Goal: Information Seeking & Learning: Compare options

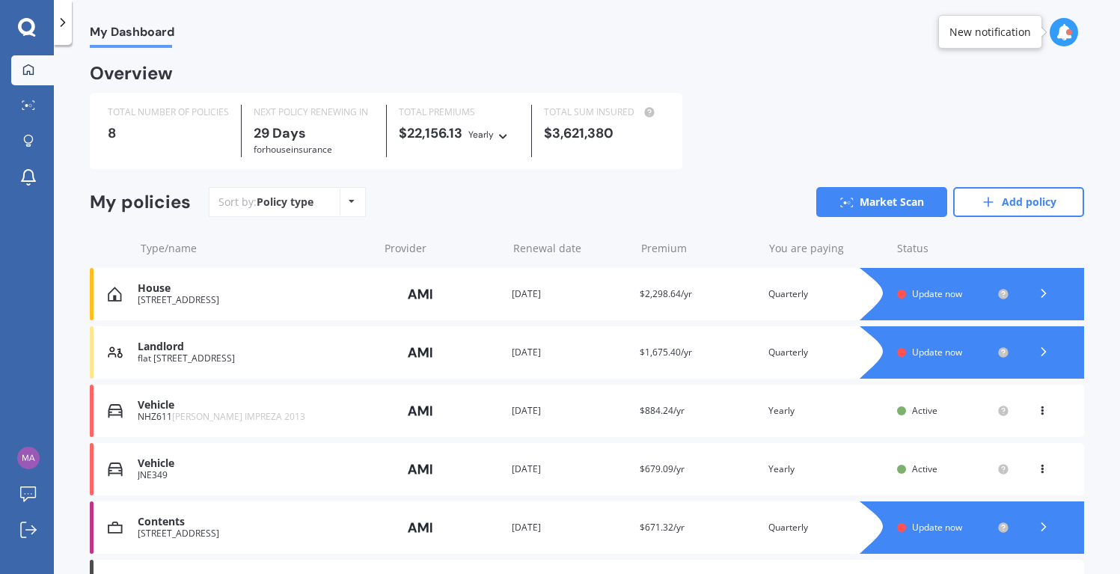
click at [918, 289] on span "Update now" at bounding box center [937, 293] width 50 height 13
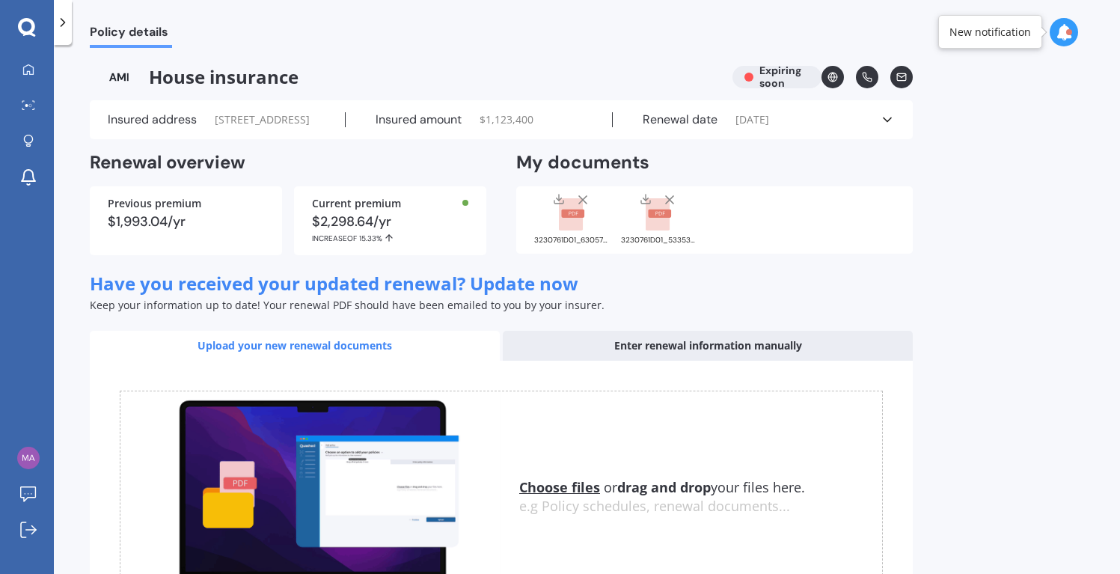
click at [734, 360] on div "Enter renewal information manually" at bounding box center [708, 346] width 410 height 30
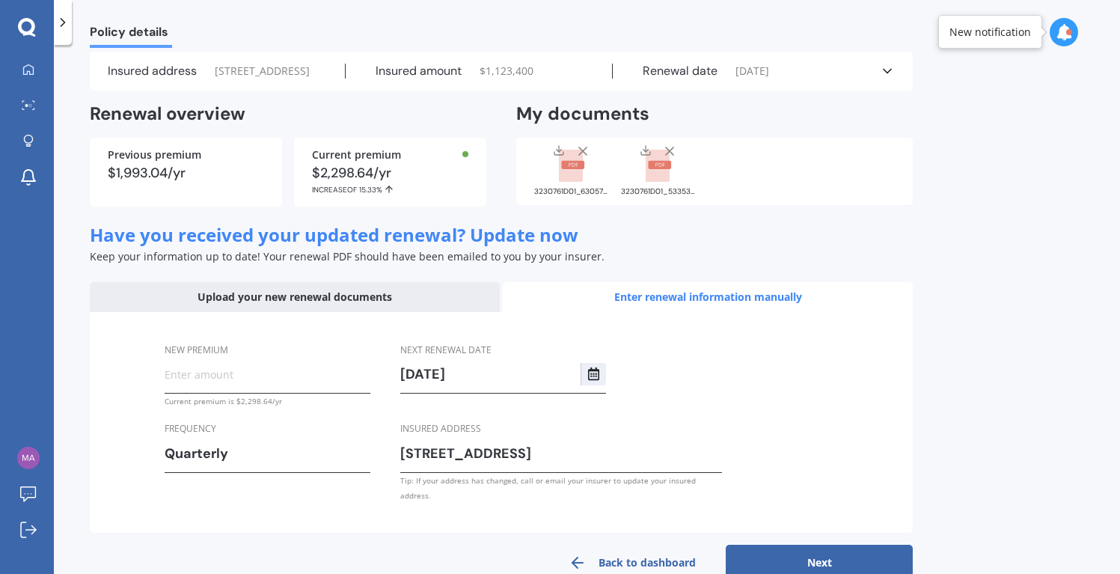
scroll to position [82, 0]
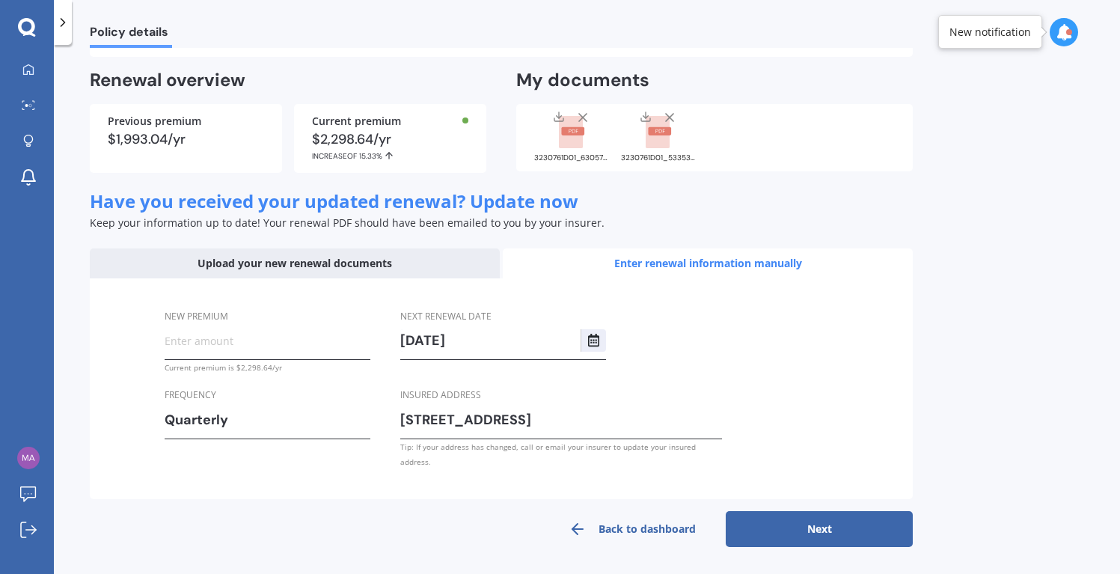
click at [199, 352] on input "New premium" at bounding box center [268, 340] width 206 height 22
click at [131, 367] on div "New premium Current premium is $2,298.64/yr Frequency Quarterly Yearly Six-Mont…" at bounding box center [501, 388] width 823 height 221
click at [208, 352] on input "New premium" at bounding box center [268, 340] width 206 height 22
drag, startPoint x: 232, startPoint y: 352, endPoint x: 159, endPoint y: 351, distance: 72.6
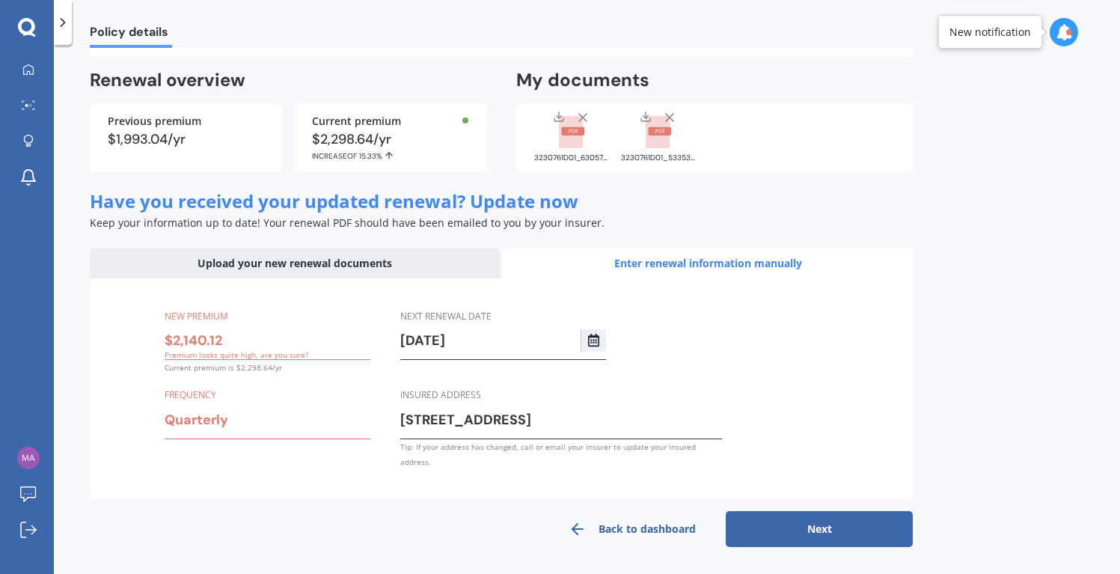
click at [159, 351] on div "New premium $2,140.12 Premium looks quite high, are you sure? Current premium i…" at bounding box center [501, 388] width 823 height 221
type input "$535.03"
click at [109, 379] on div "New premium $535.03 Current premium is $2,298.64/yr Frequency Quarterly Yearly …" at bounding box center [501, 388] width 823 height 221
click at [800, 518] on button "Next" at bounding box center [818, 529] width 187 height 36
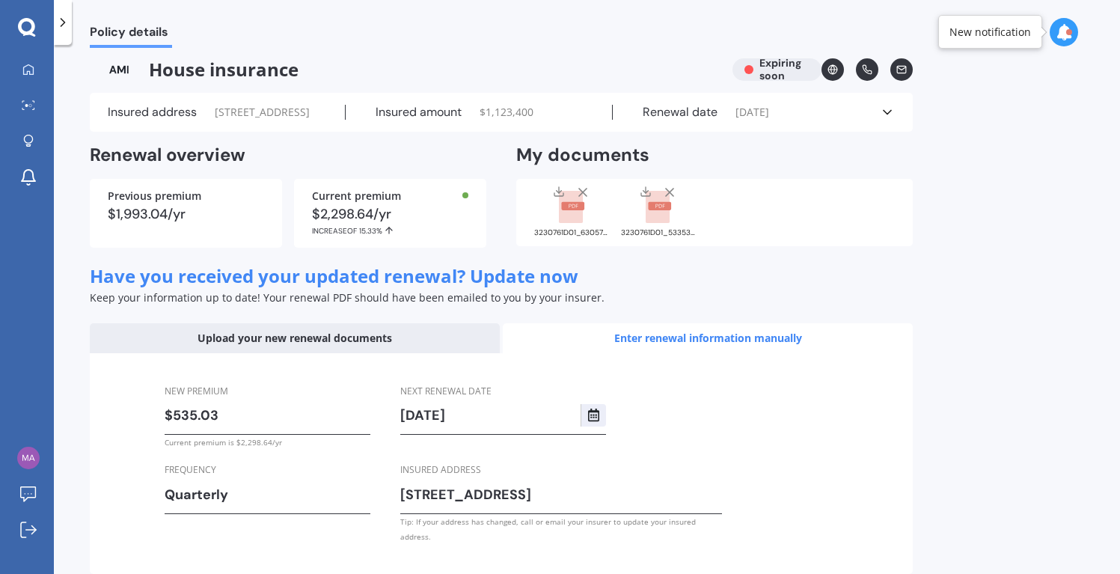
select select "26"
select select "10"
select select "2026"
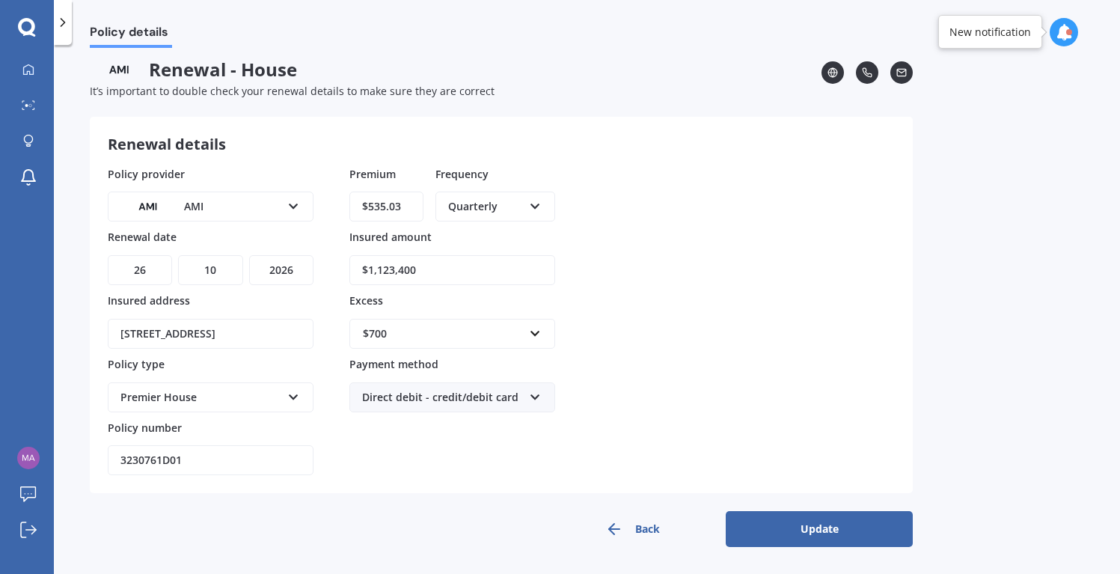
click at [801, 523] on button "Update" at bounding box center [818, 529] width 187 height 36
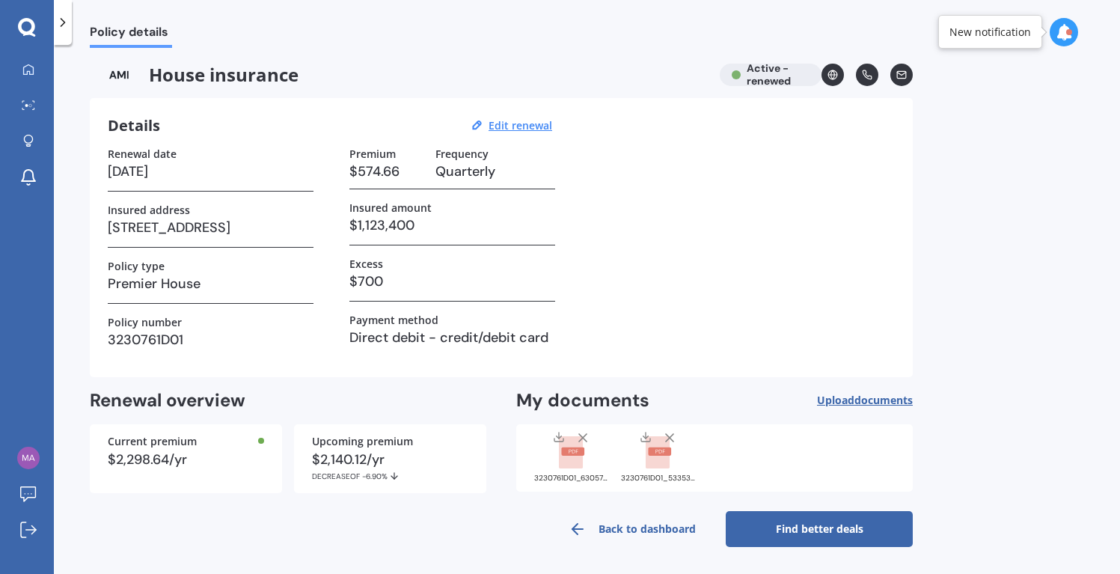
scroll to position [0, 0]
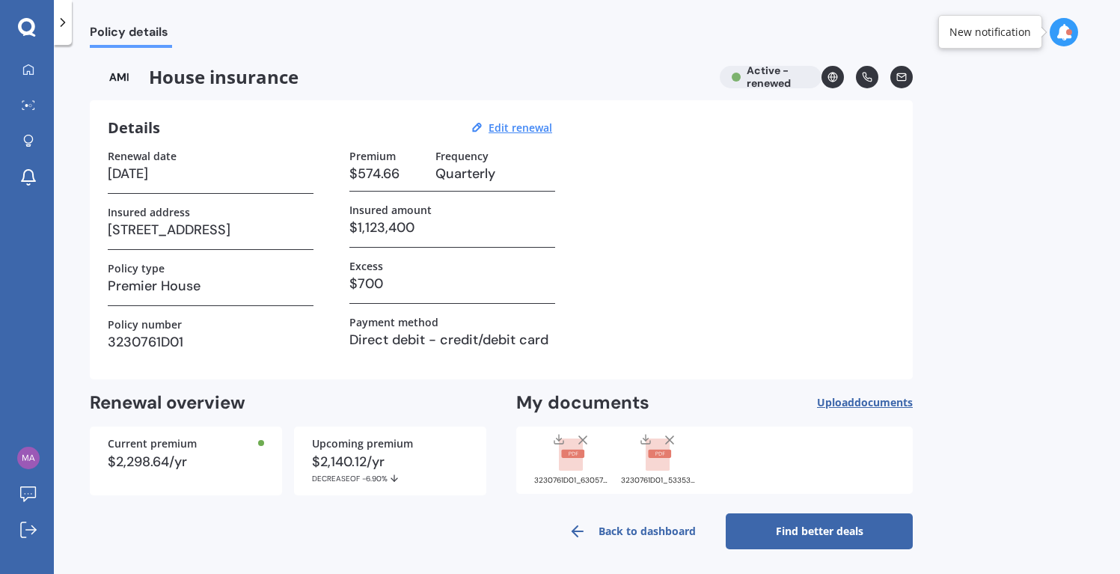
click at [631, 536] on link "Back to dashboard" at bounding box center [631, 531] width 187 height 36
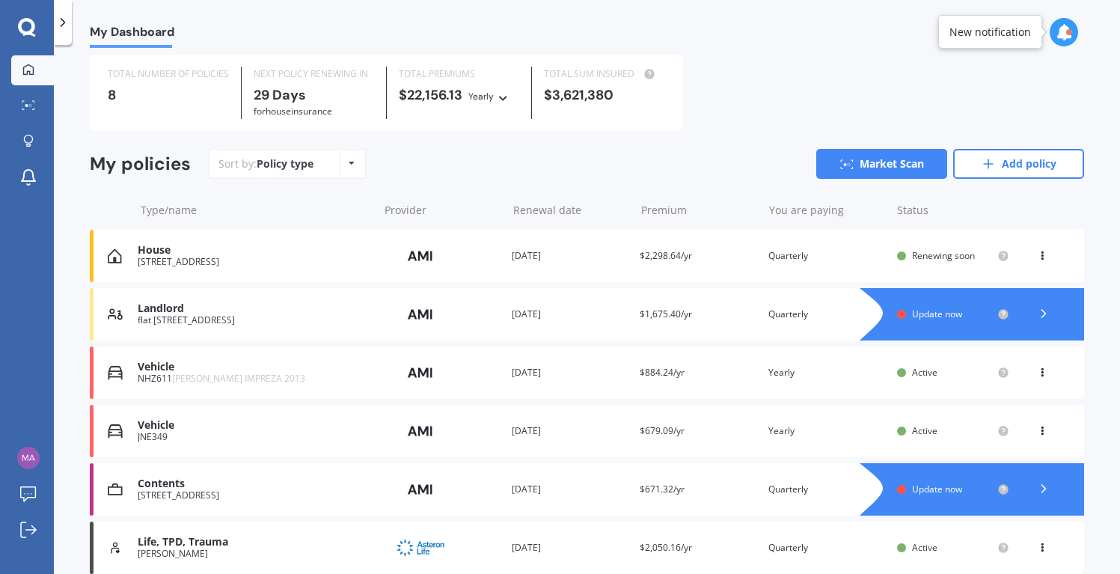
scroll to position [75, 0]
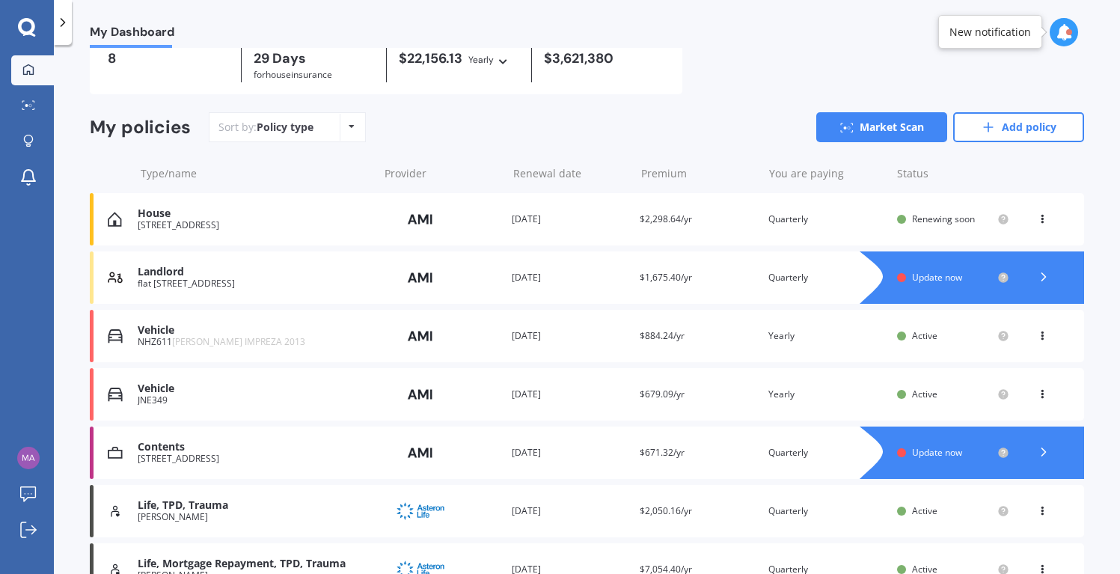
click at [942, 277] on span "Update now" at bounding box center [937, 277] width 50 height 13
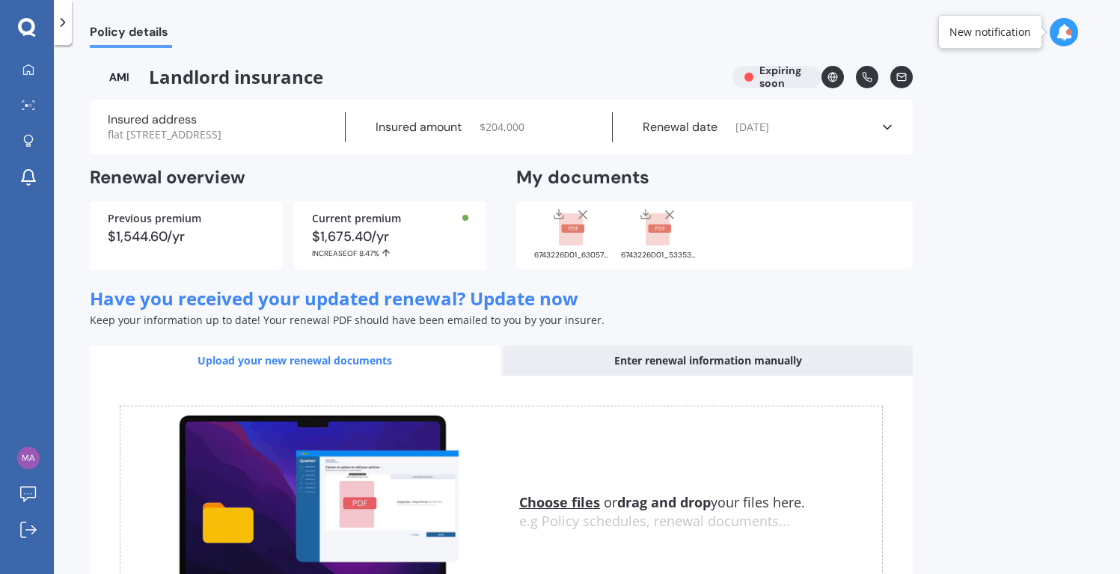
click at [703, 374] on div "Enter renewal information manually" at bounding box center [708, 361] width 410 height 30
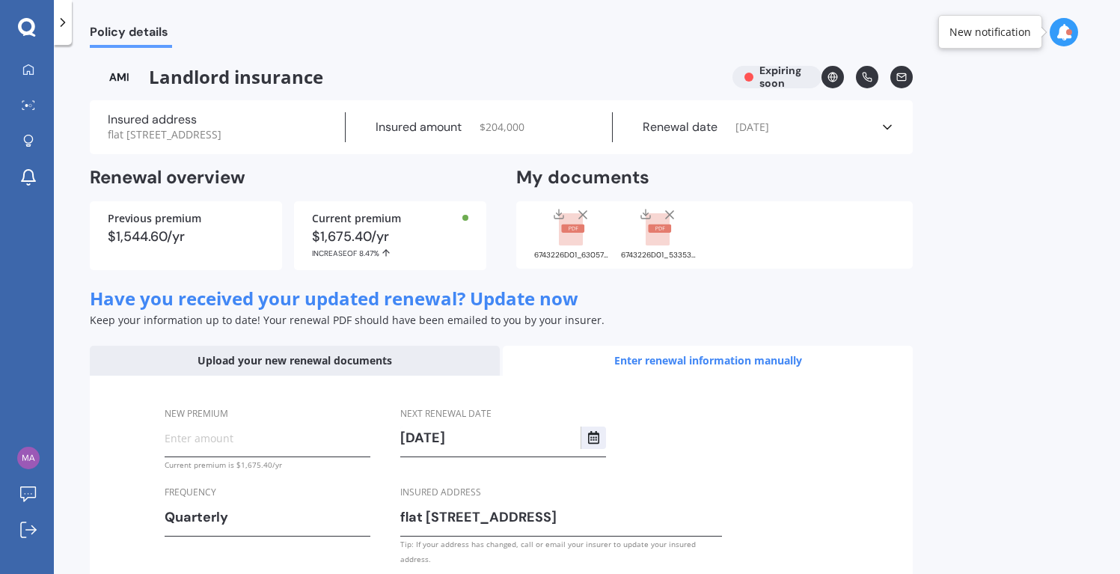
click at [357, 251] on div "$1,675.40/yr INCREASE OF 8.47%" at bounding box center [390, 244] width 156 height 28
click at [223, 449] on input "New premium" at bounding box center [268, 437] width 206 height 22
type input "$418.84"
click at [808, 440] on div "New premium $418.84 Current premium is $1,675.40/yr Frequency Quarterly Yearly …" at bounding box center [501, 485] width 823 height 221
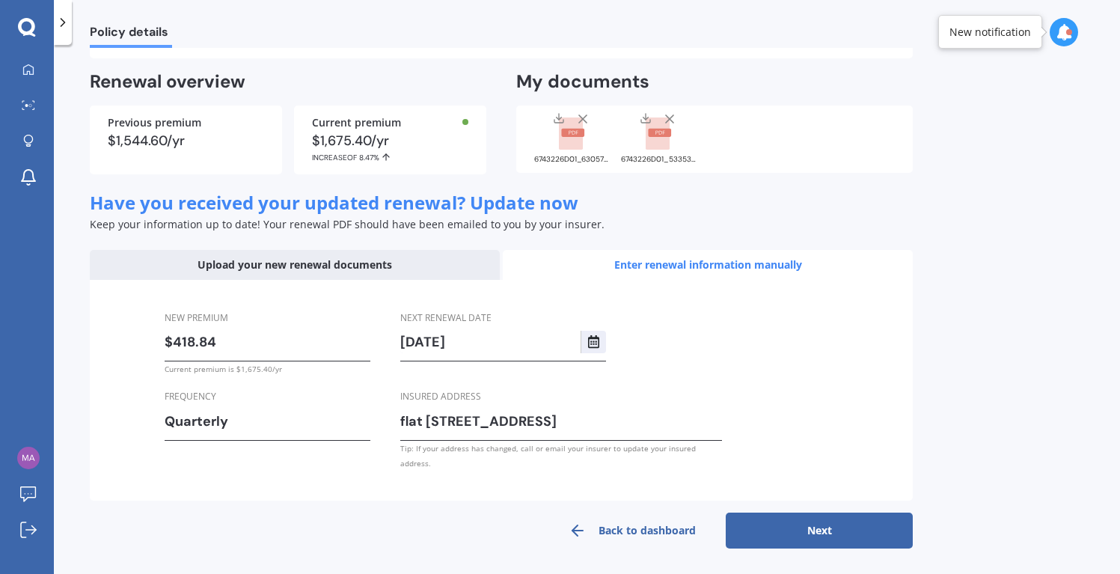
scroll to position [97, 0]
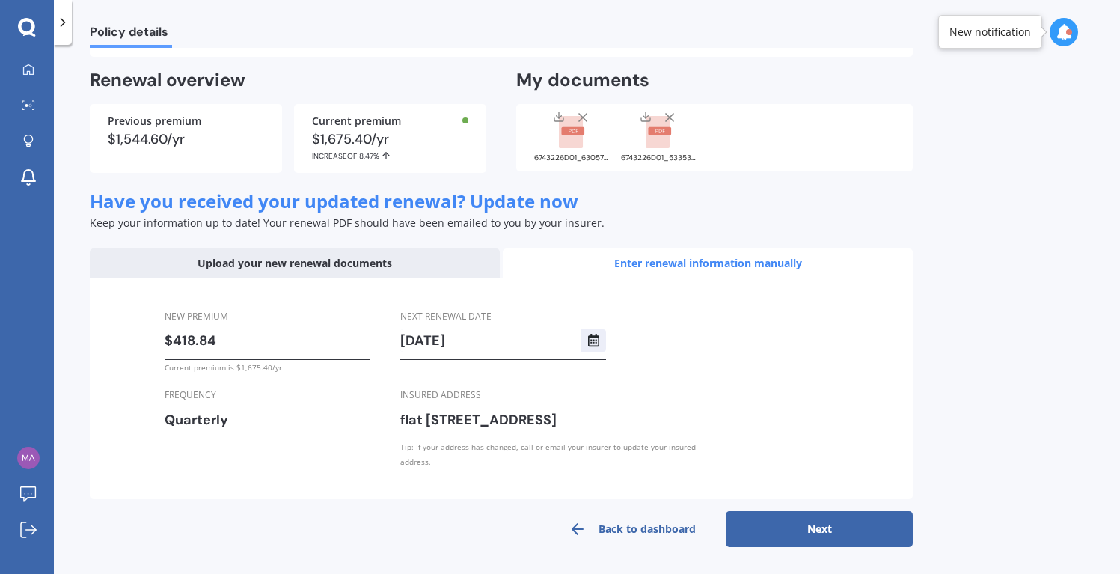
click at [814, 527] on button "Next" at bounding box center [818, 529] width 187 height 36
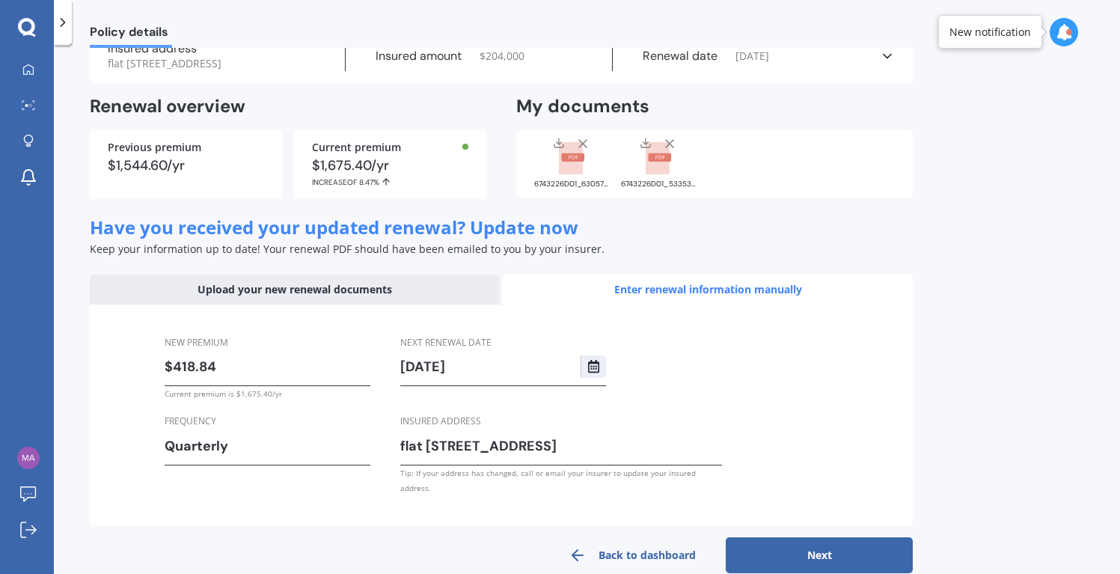
select select "26"
select select "10"
select select "2026"
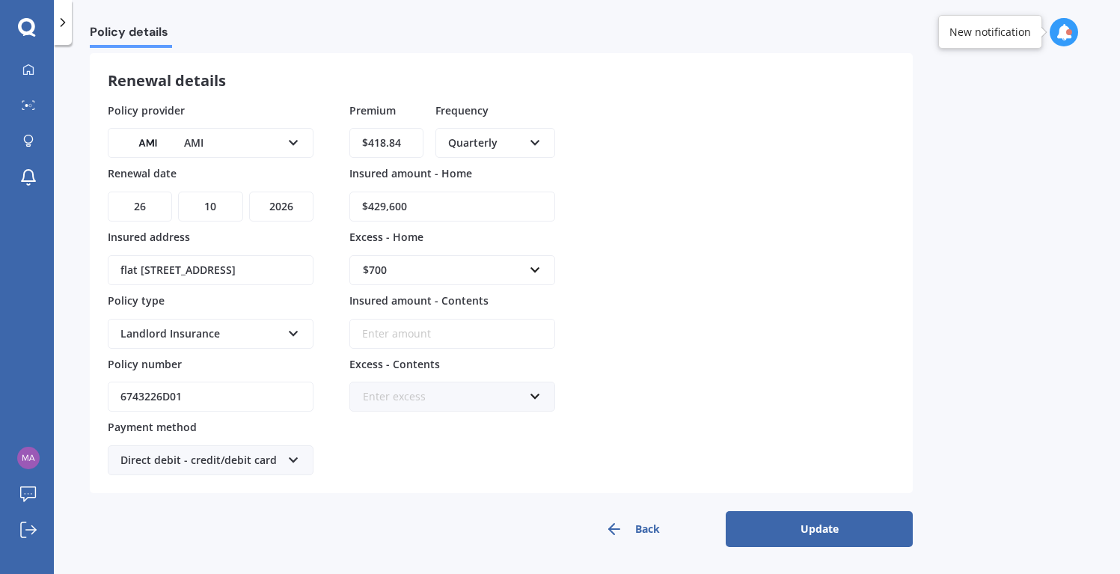
click at [814, 527] on button "Update" at bounding box center [818, 529] width 187 height 36
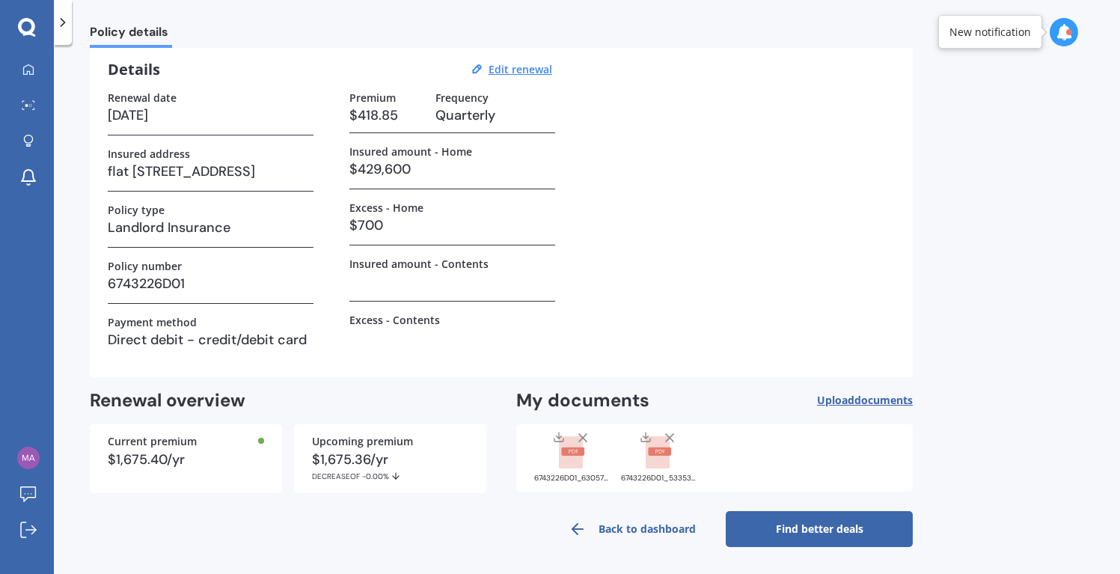
scroll to position [0, 0]
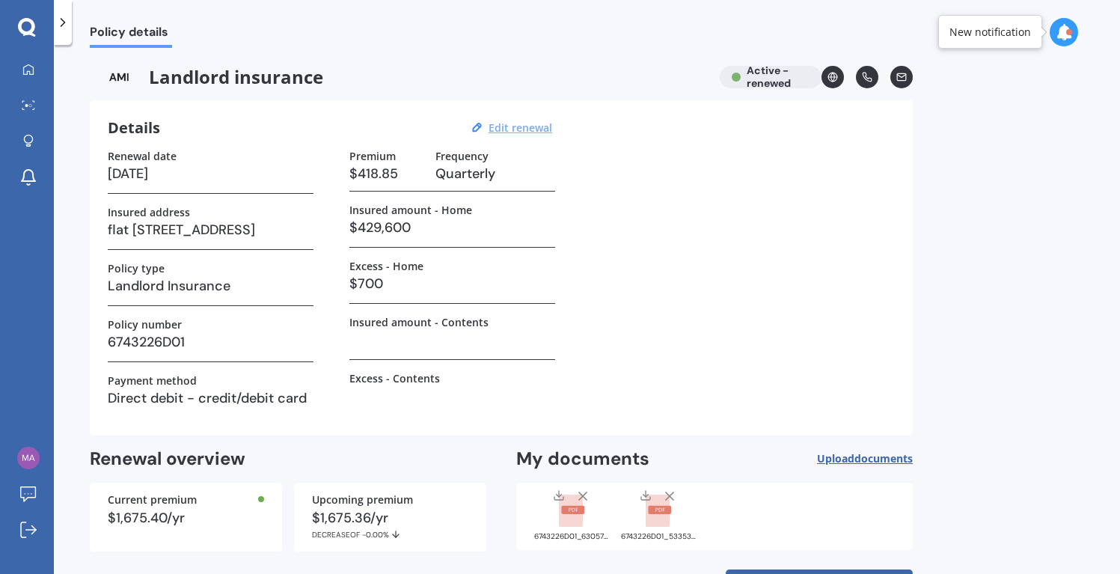
click at [498, 124] on u "Edit renewal" at bounding box center [520, 127] width 64 height 14
select select "26"
select select "10"
select select "2026"
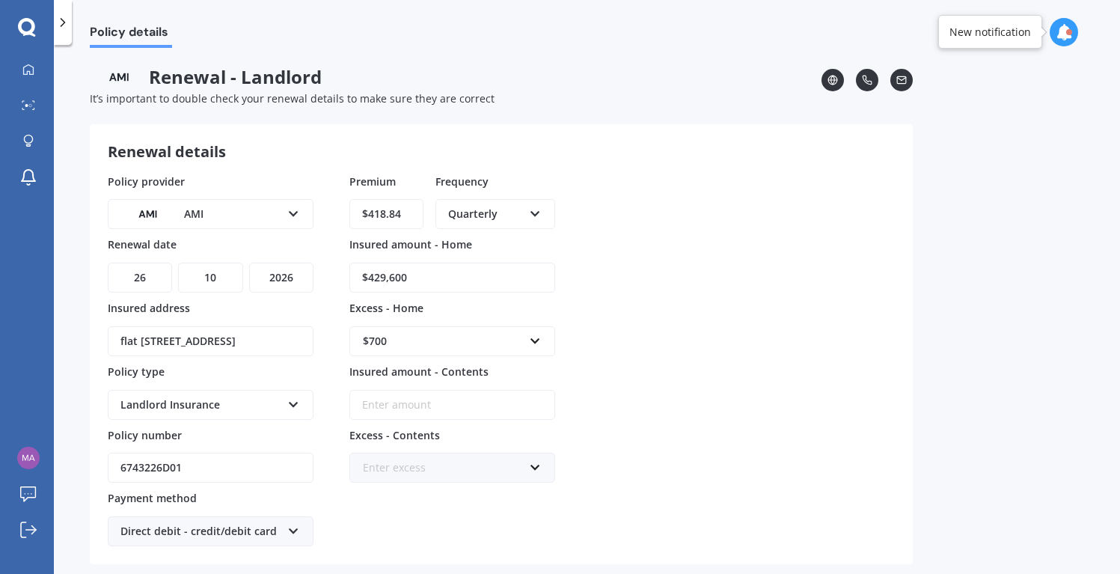
scroll to position [71, 0]
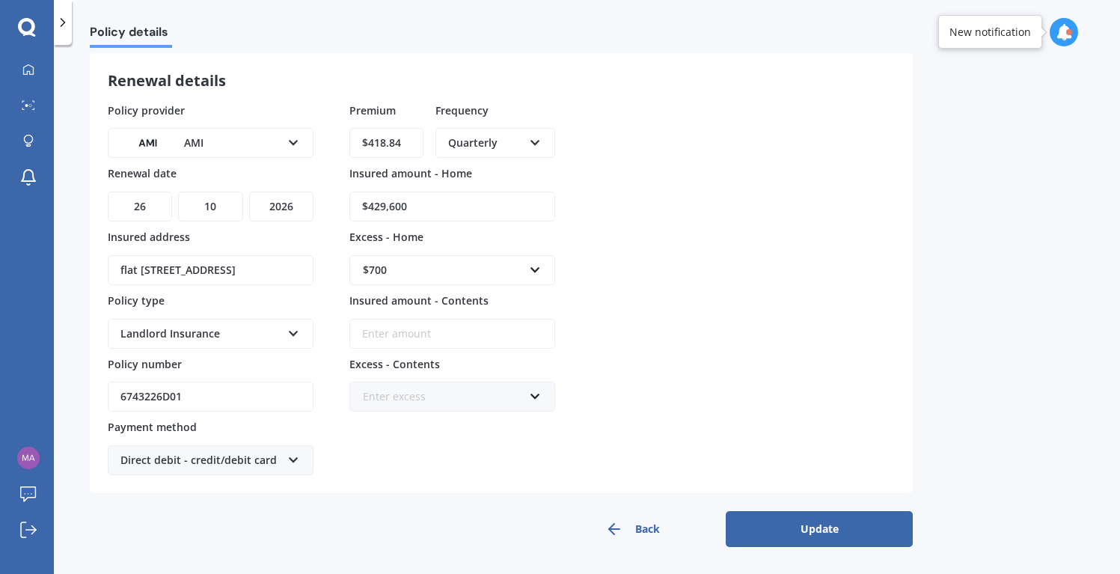
click at [624, 527] on button "Back" at bounding box center [631, 529] width 187 height 36
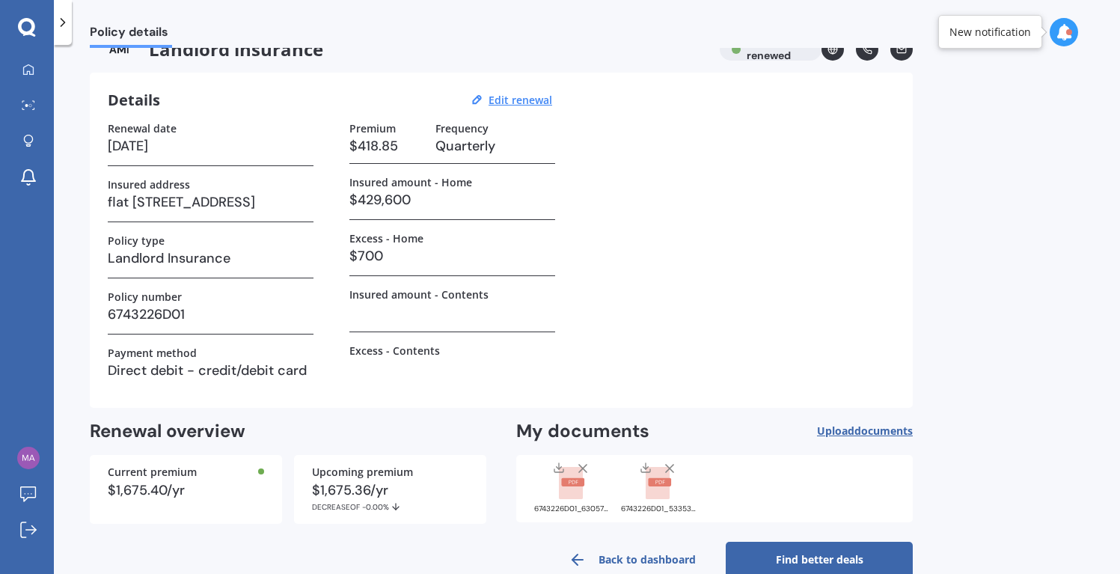
scroll to position [0, 0]
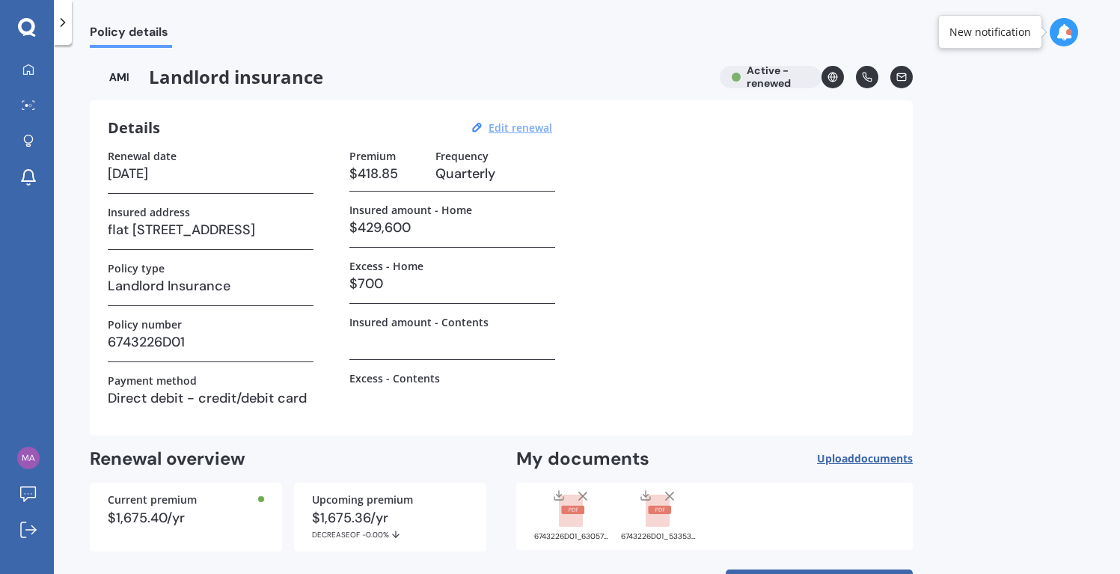
click at [505, 120] on u "Edit renewal" at bounding box center [520, 127] width 64 height 14
select select "26"
select select "10"
select select "2026"
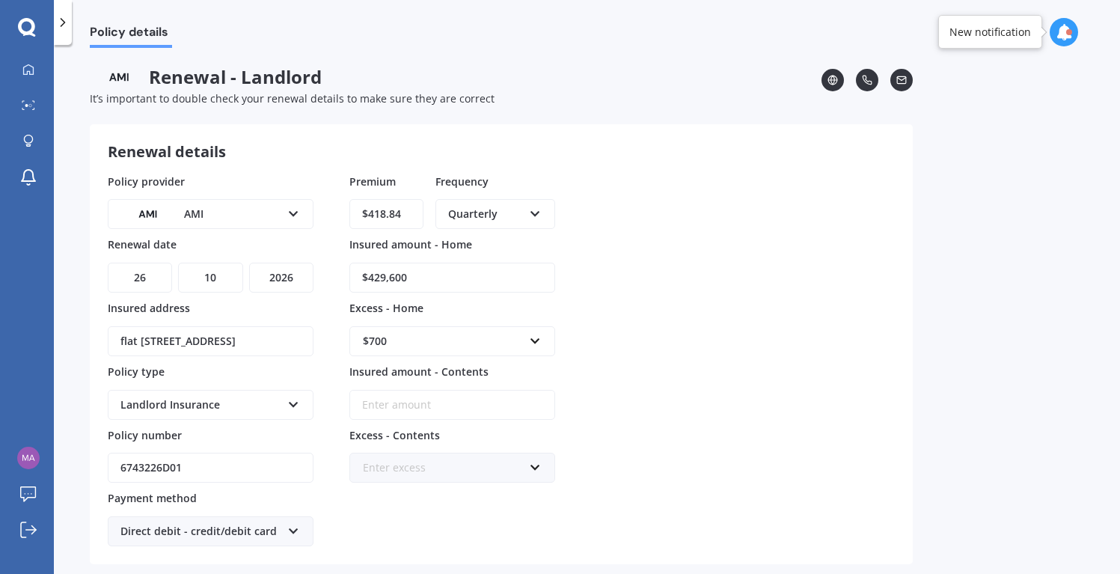
click at [372, 210] on input "$418.84" at bounding box center [386, 214] width 74 height 30
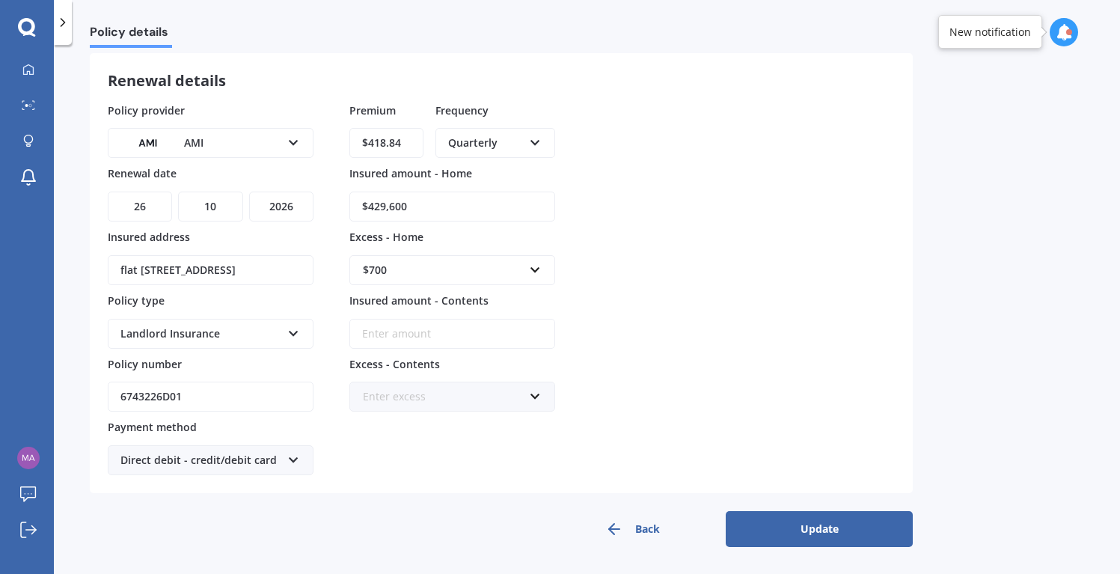
click at [813, 536] on button "Update" at bounding box center [818, 529] width 187 height 36
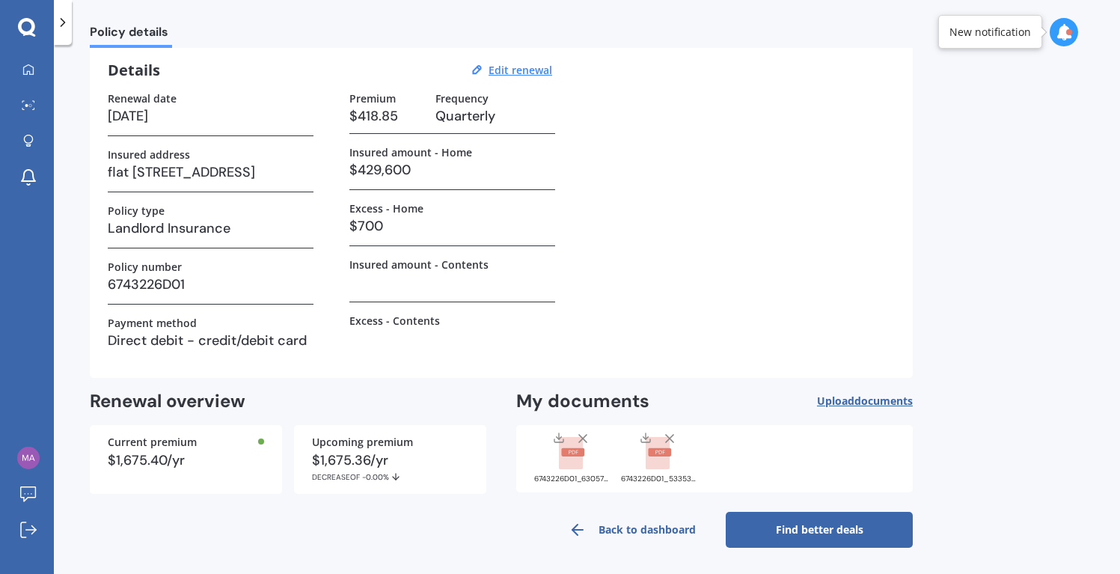
scroll to position [58, 0]
click at [676, 527] on link "Back to dashboard" at bounding box center [631, 529] width 187 height 36
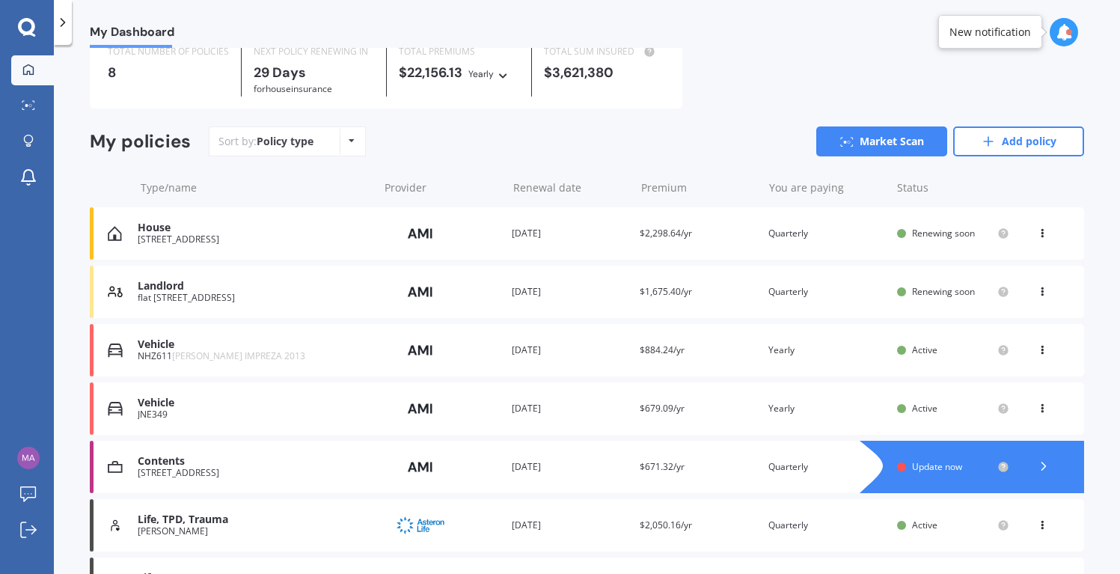
scroll to position [219, 0]
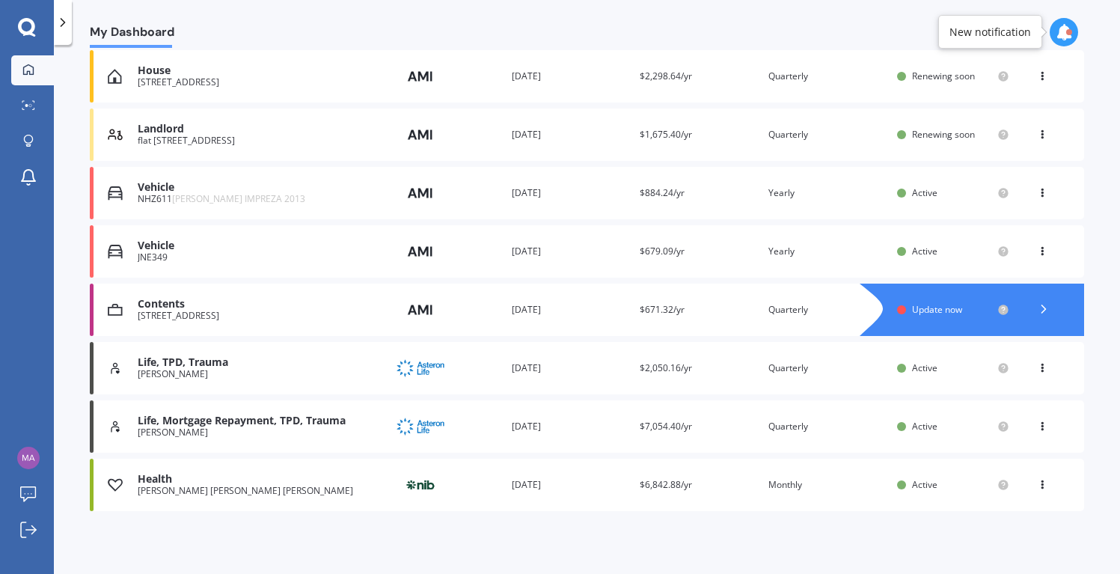
click at [916, 309] on span "Update now" at bounding box center [937, 309] width 50 height 13
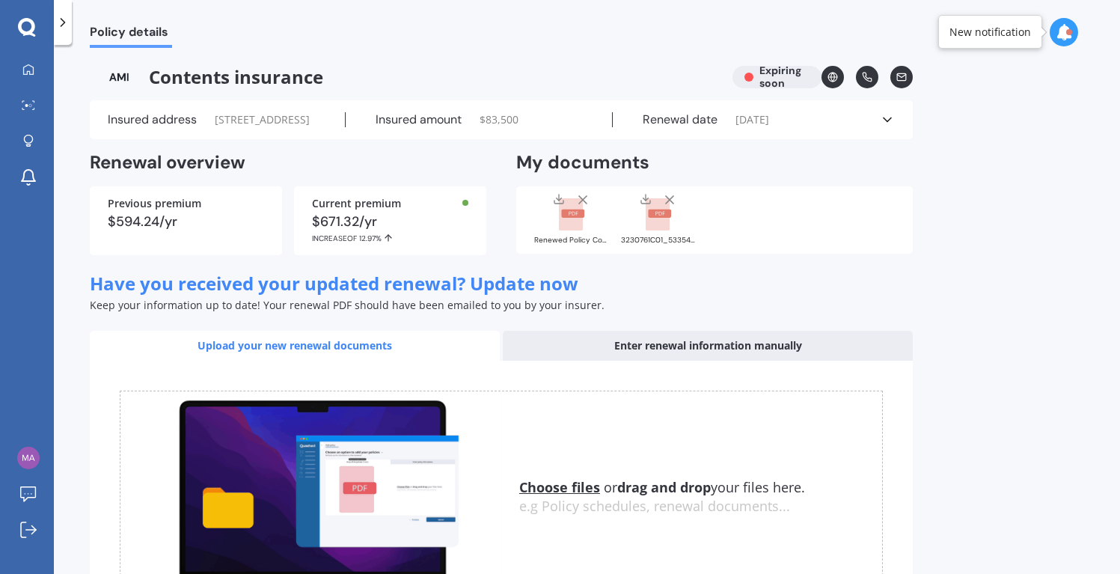
click at [710, 359] on div "Enter renewal information manually" at bounding box center [708, 346] width 410 height 30
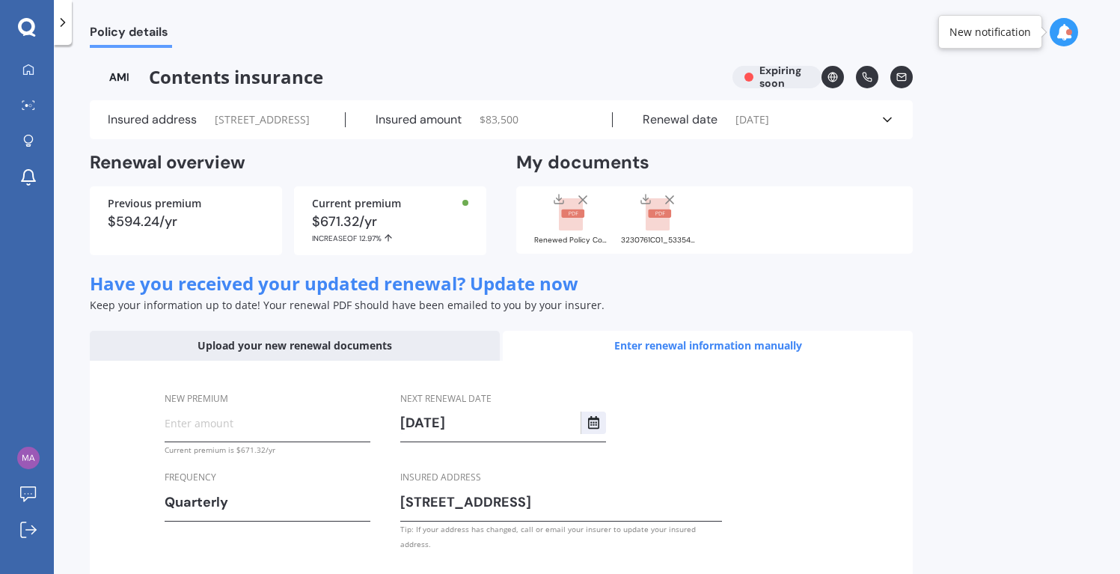
click at [263, 431] on input "New premium" at bounding box center [268, 422] width 206 height 22
type input "$167.81"
click at [829, 416] on div "New premium $167.81 Current premium is $671.32/yr Frequency Quarterly Yearly Si…" at bounding box center [501, 470] width 823 height 221
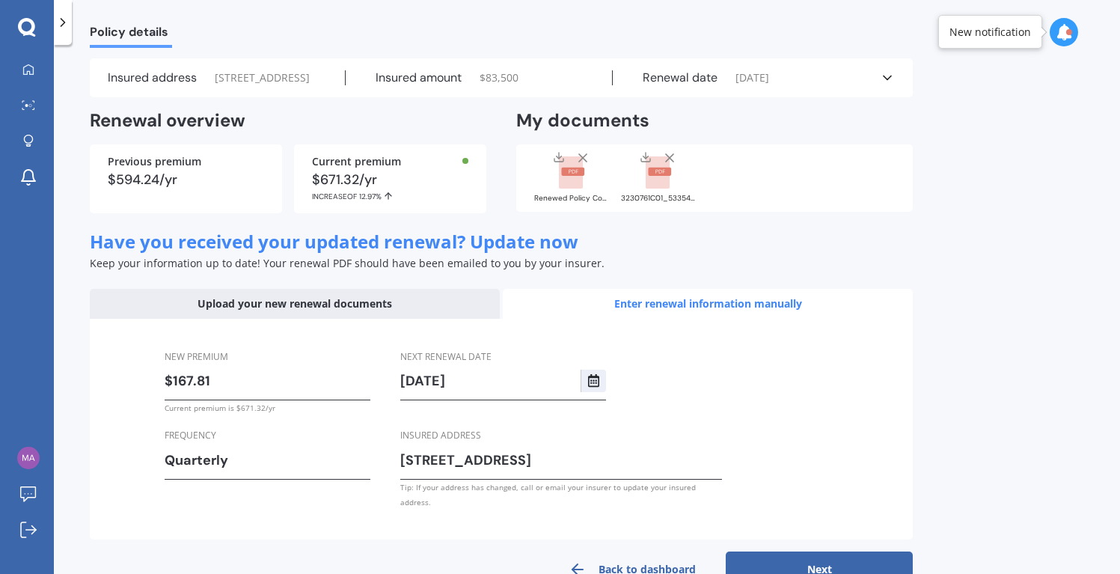
scroll to position [82, 0]
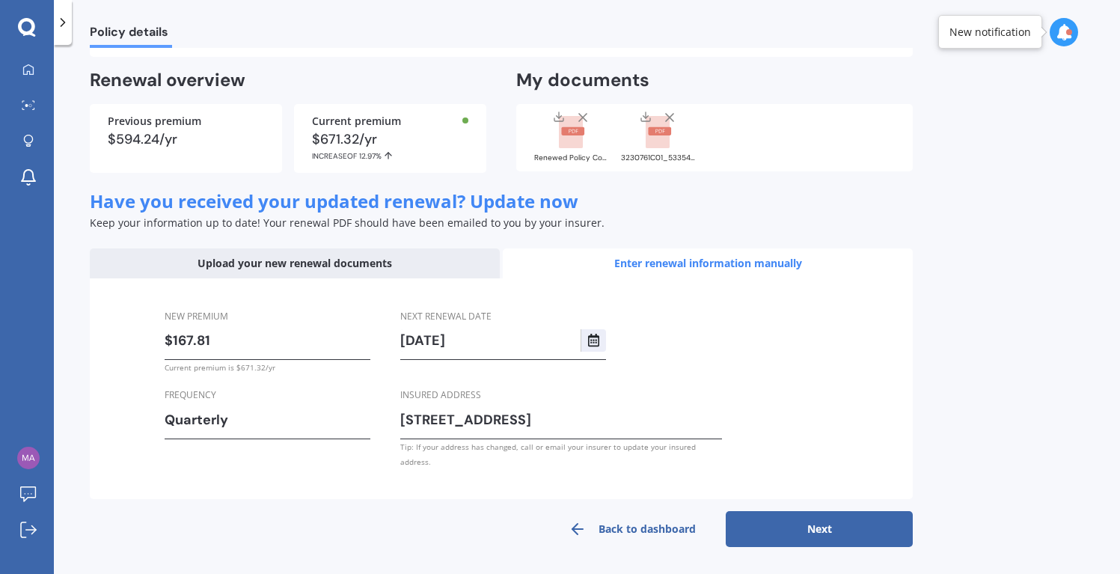
click at [823, 533] on button "Next" at bounding box center [818, 529] width 187 height 36
select select "26"
select select "10"
select select "2026"
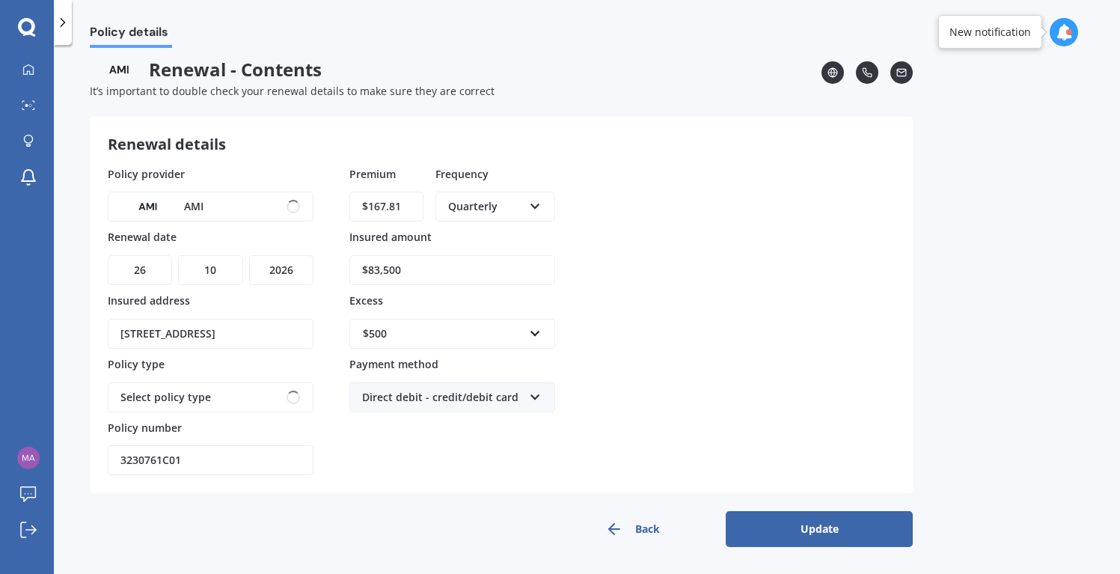
scroll to position [7, 0]
click at [823, 533] on button "Update" at bounding box center [818, 529] width 187 height 36
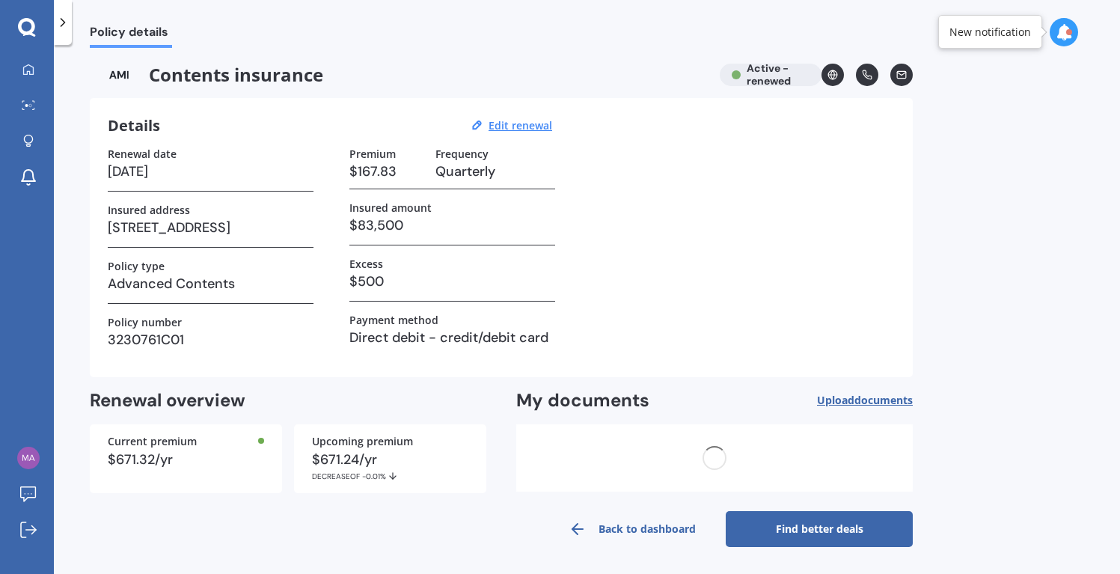
scroll to position [0, 0]
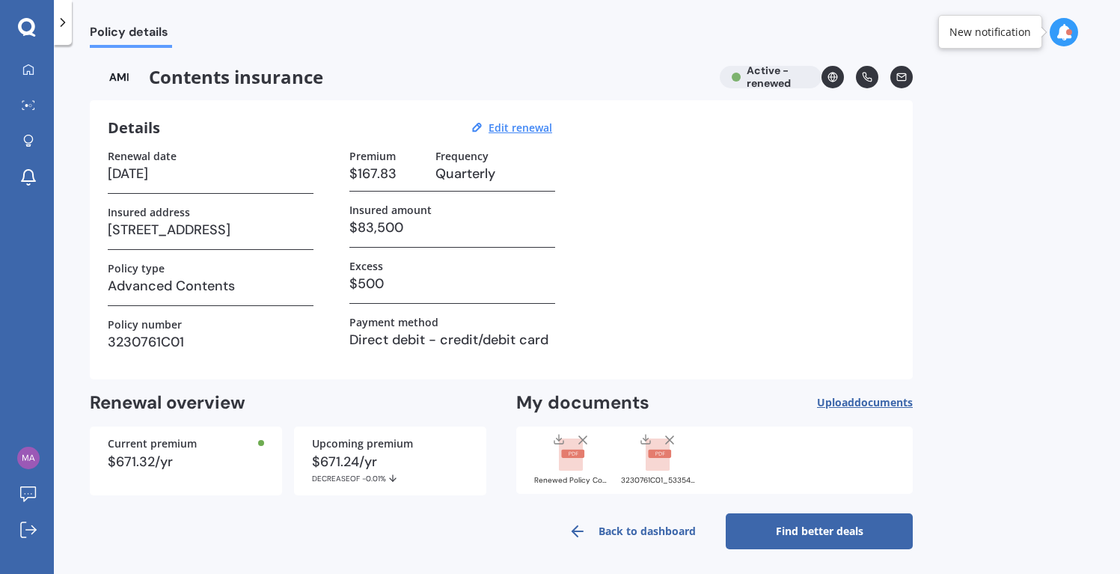
click at [657, 533] on link "Back to dashboard" at bounding box center [631, 531] width 187 height 36
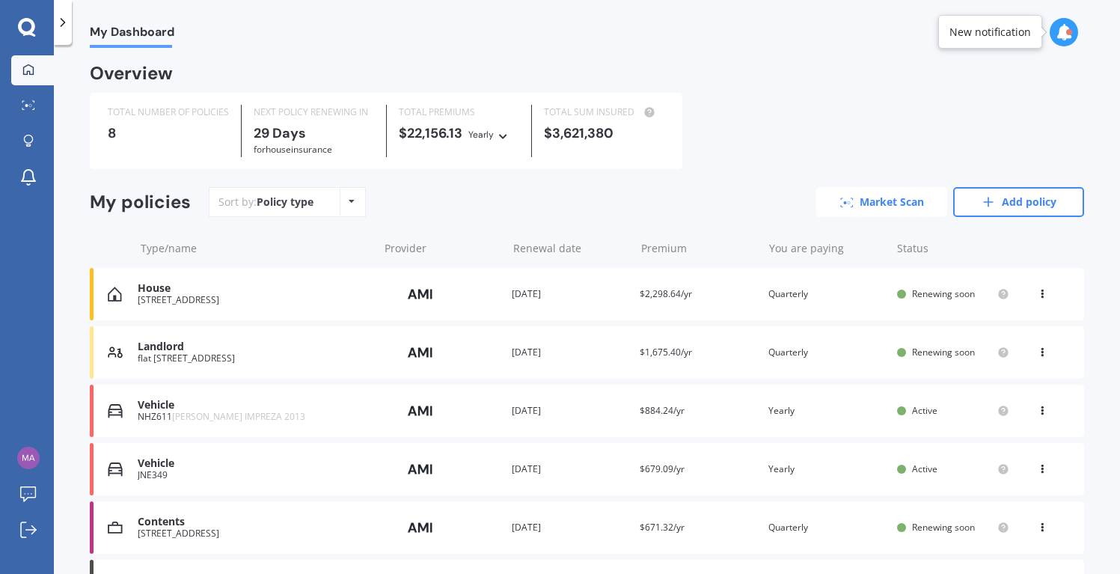
click at [862, 204] on link "Market Scan" at bounding box center [881, 202] width 131 height 30
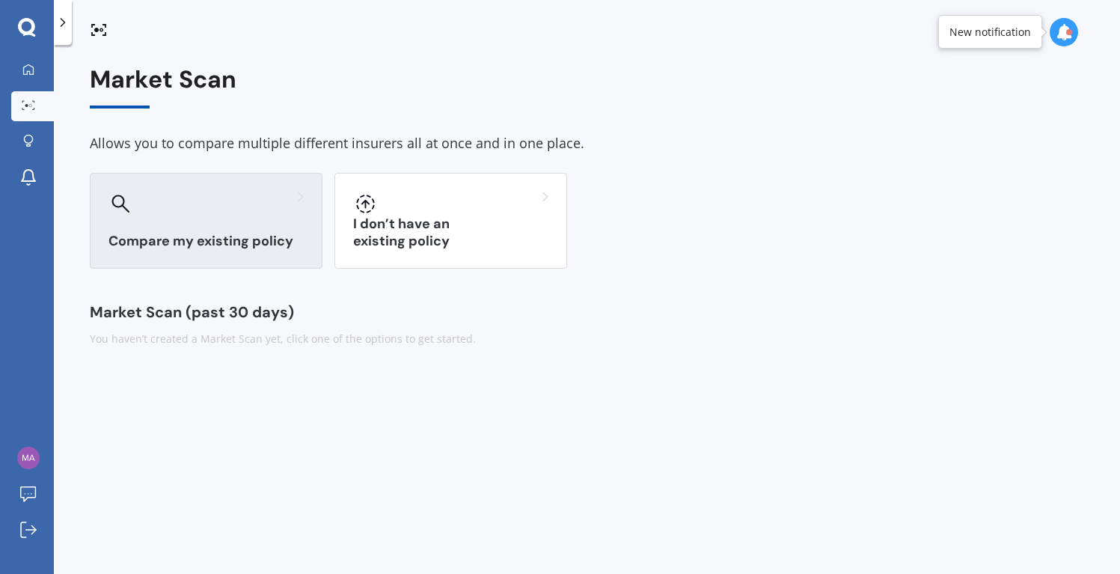
click at [200, 232] on div "Compare my existing policy" at bounding box center [206, 221] width 233 height 96
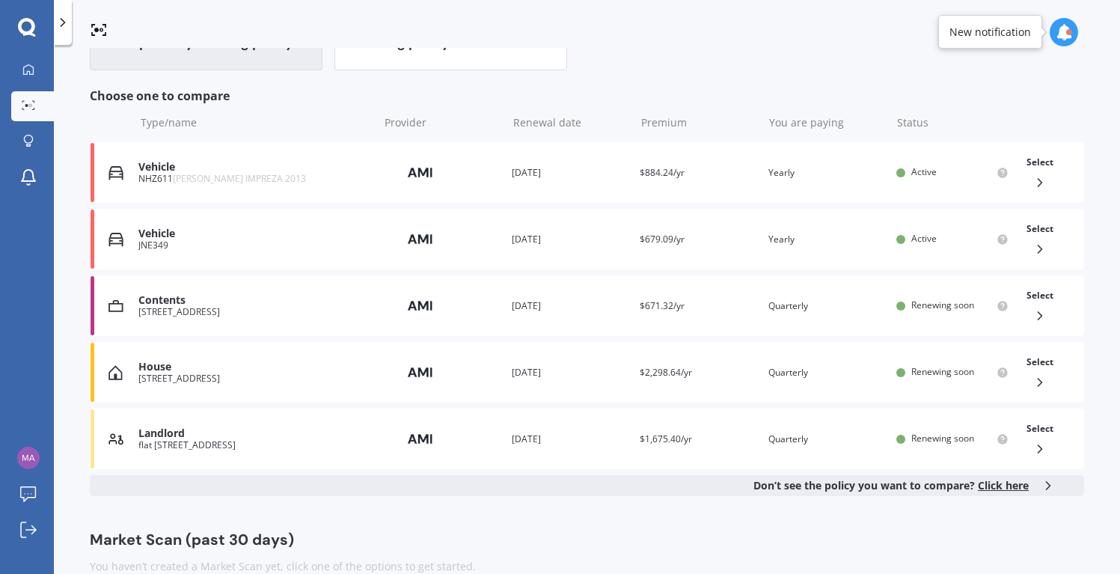
scroll to position [224, 0]
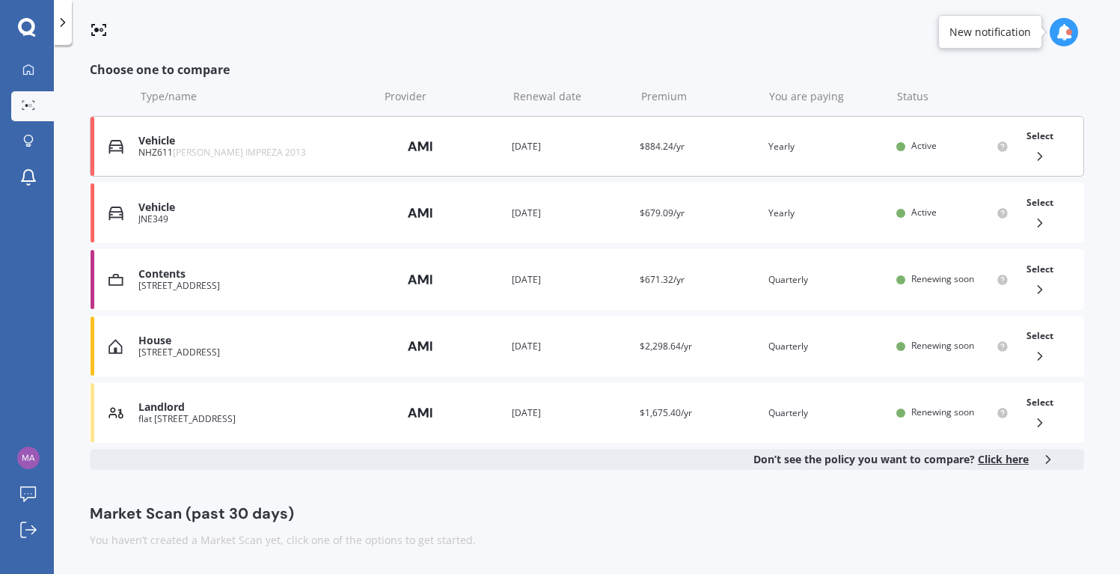
click at [1032, 154] on icon at bounding box center [1039, 156] width 15 height 15
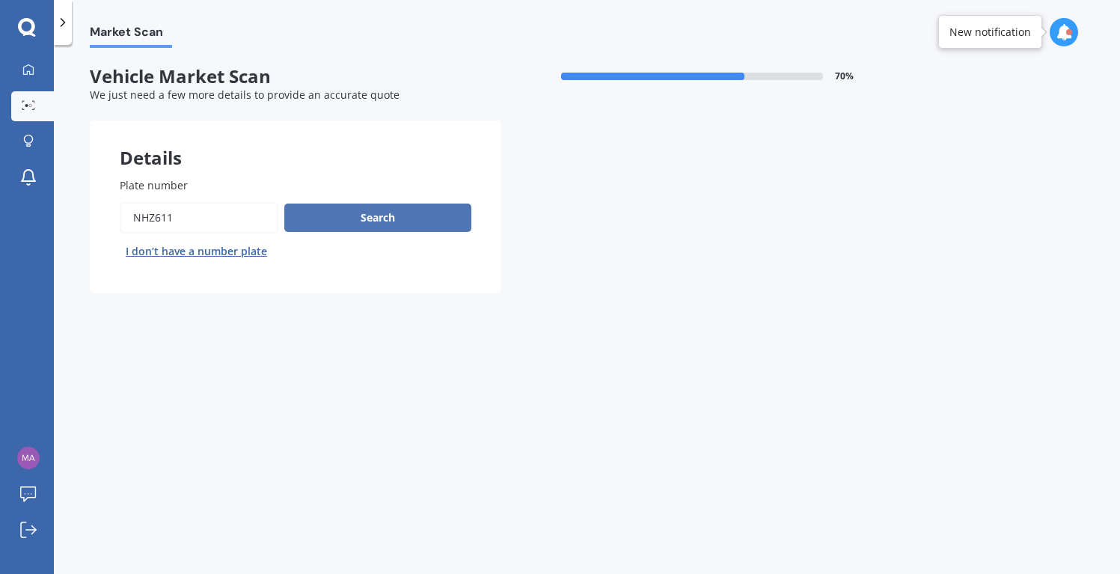
click at [366, 220] on button "Search" at bounding box center [377, 217] width 187 height 28
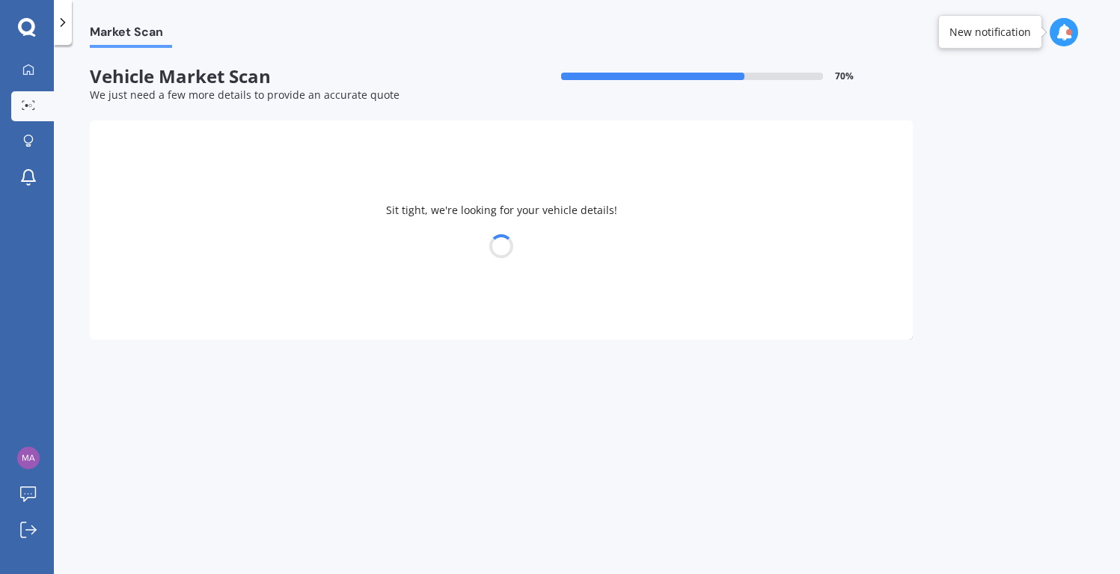
select select "SUBARU"
select select "IMPREZA"
select select "28"
select select "12"
select select "1975"
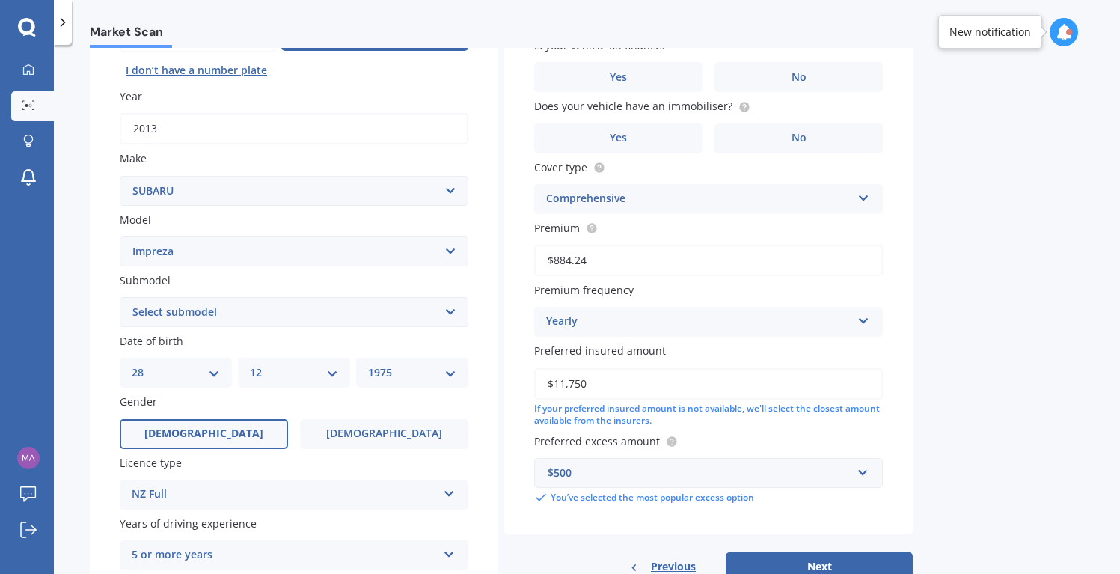
scroll to position [224, 0]
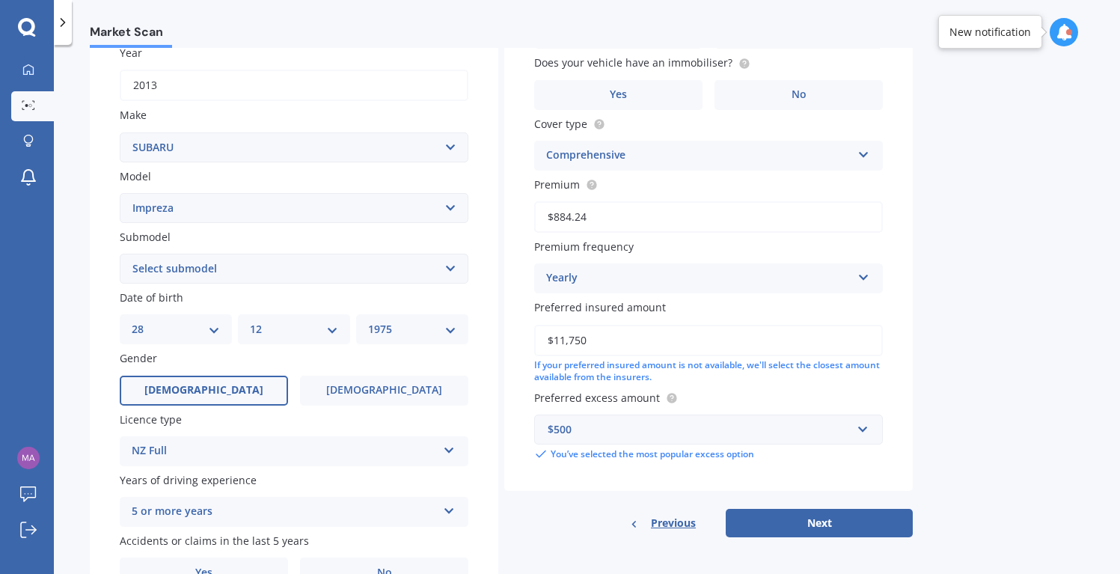
click at [310, 267] on select "Select submodel (All other turbo) 2.0i 2.0i Luxury 2.0i S Edition 2.0R 2.0R Spo…" at bounding box center [294, 269] width 349 height 30
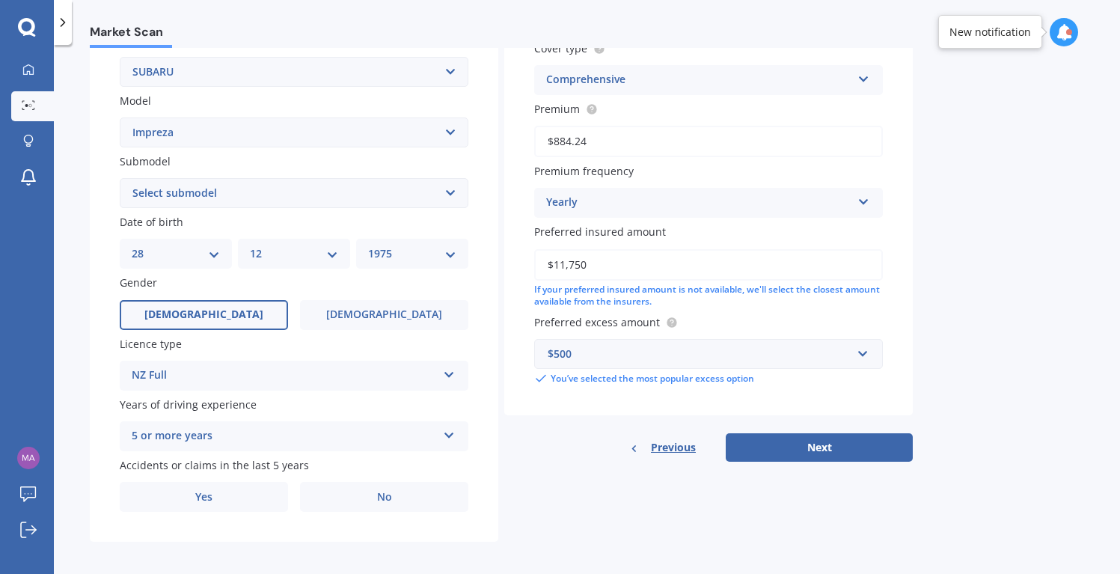
scroll to position [307, 0]
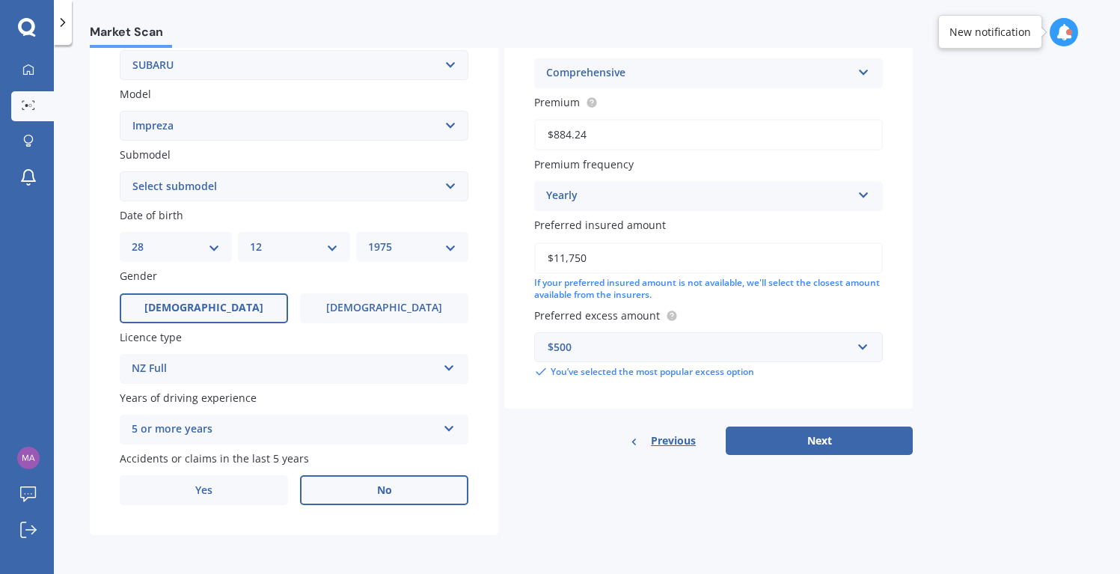
click at [382, 488] on span "No" at bounding box center [384, 490] width 15 height 13
click at [0, 0] on input "No" at bounding box center [0, 0] width 0 height 0
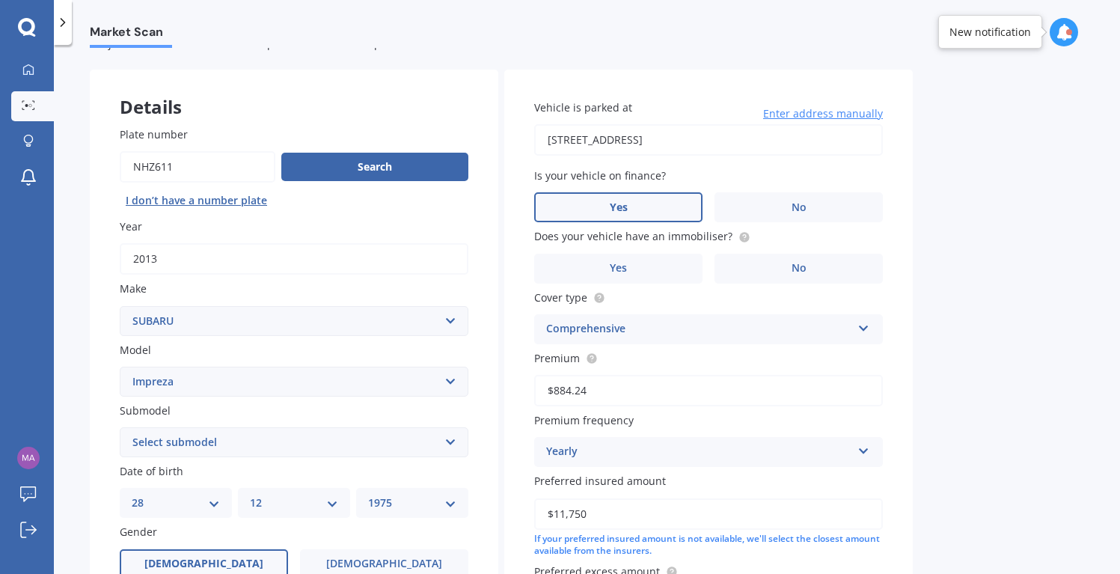
scroll to position [75, 0]
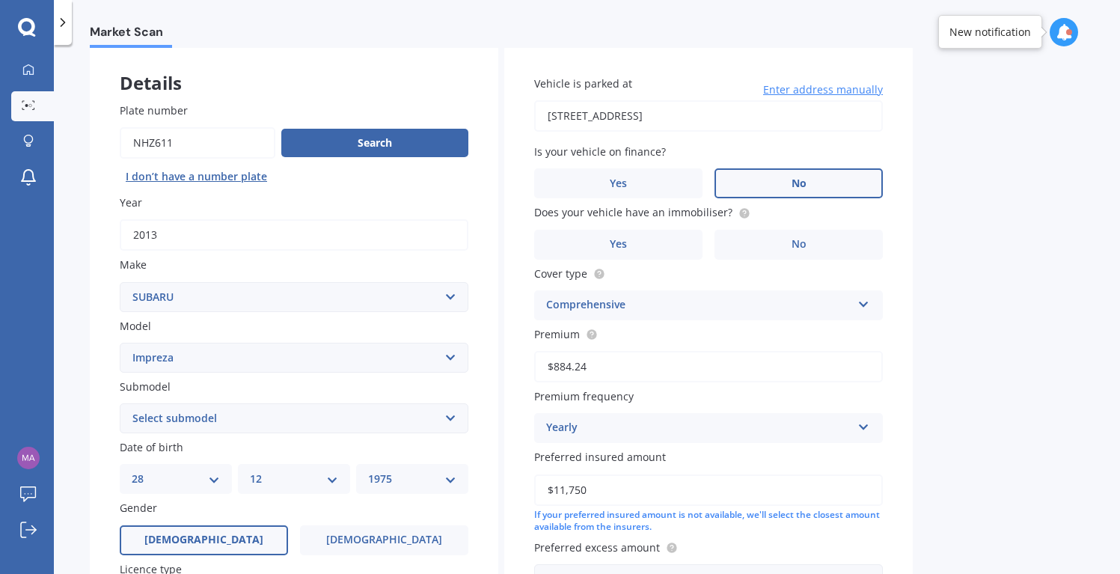
click at [767, 182] on label "No" at bounding box center [798, 183] width 168 height 30
click at [0, 0] on input "No" at bounding box center [0, 0] width 0 height 0
click at [773, 241] on label "No" at bounding box center [798, 245] width 168 height 30
click at [0, 0] on input "No" at bounding box center [0, 0] width 0 height 0
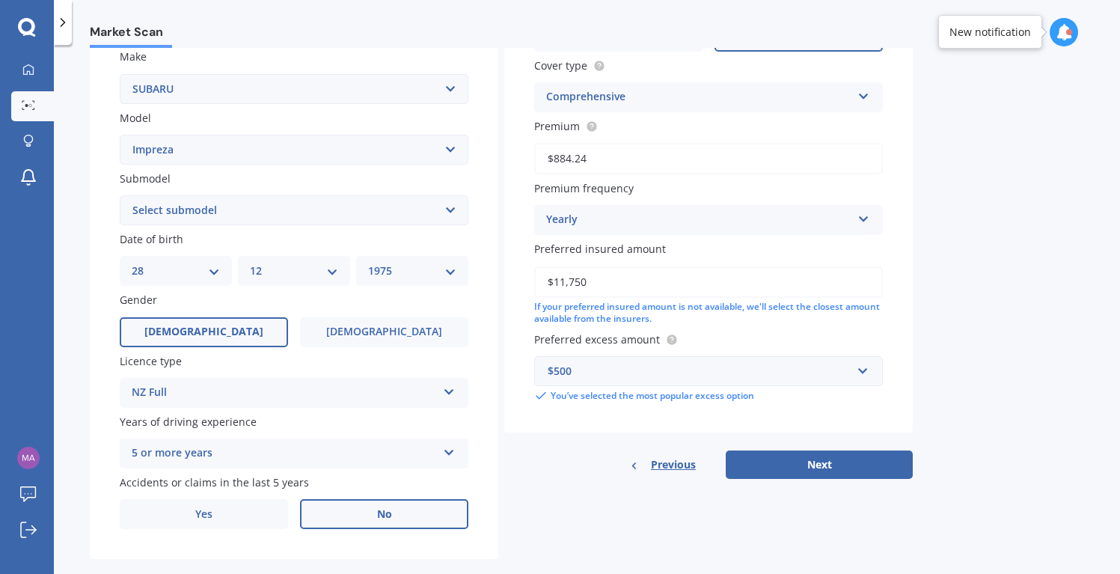
scroll to position [299, 0]
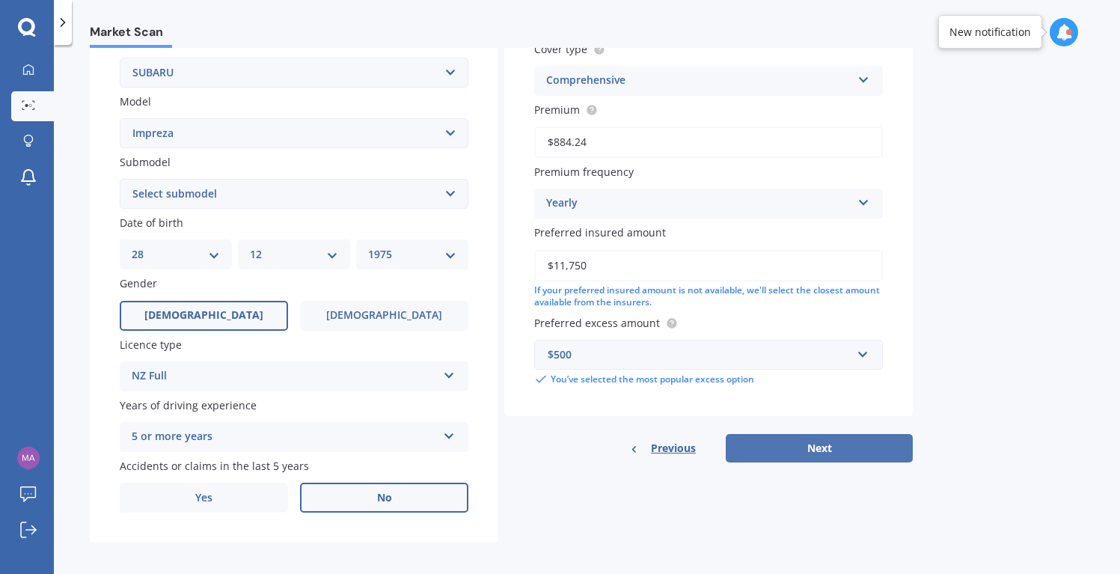
click at [792, 448] on button "Next" at bounding box center [818, 448] width 187 height 28
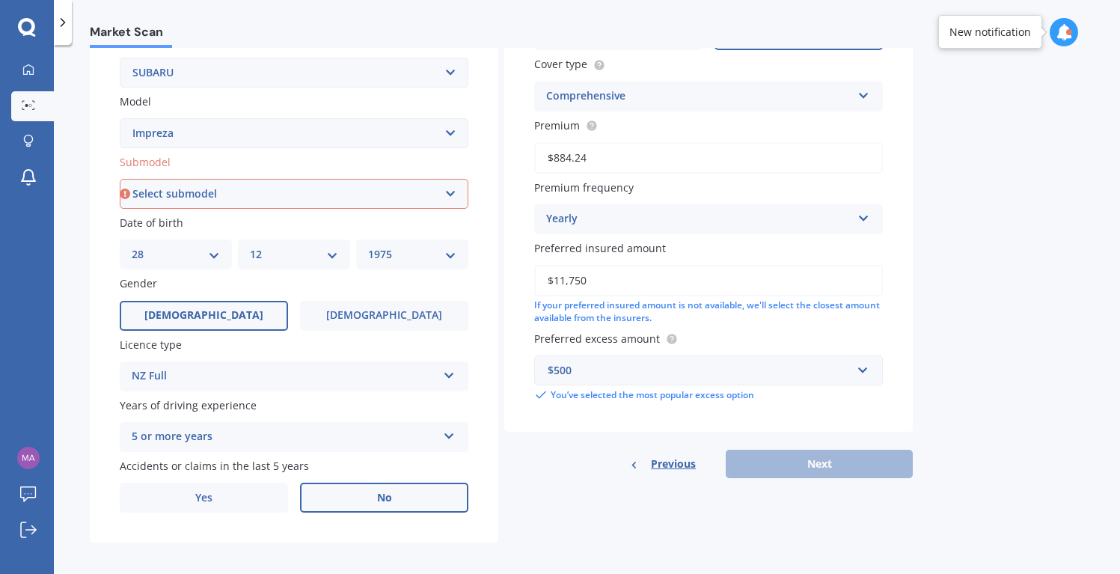
click at [286, 194] on select "Select submodel (All other turbo) 2.0i 2.0i Luxury 2.0i S Edition 2.0R 2.0R Spo…" at bounding box center [294, 194] width 349 height 30
select select "2WD NON-TURBO"
click at [120, 179] on select "Select submodel (All other turbo) 2.0i 2.0i Luxury 2.0i S Edition 2.0R 2.0R Spo…" at bounding box center [294, 194] width 349 height 30
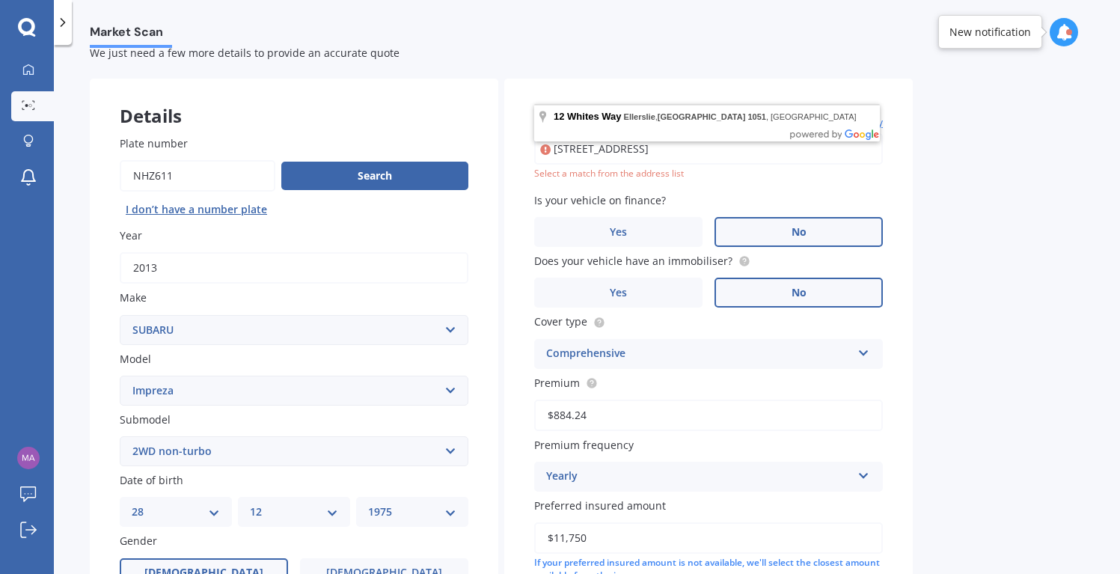
scroll to position [7, 0]
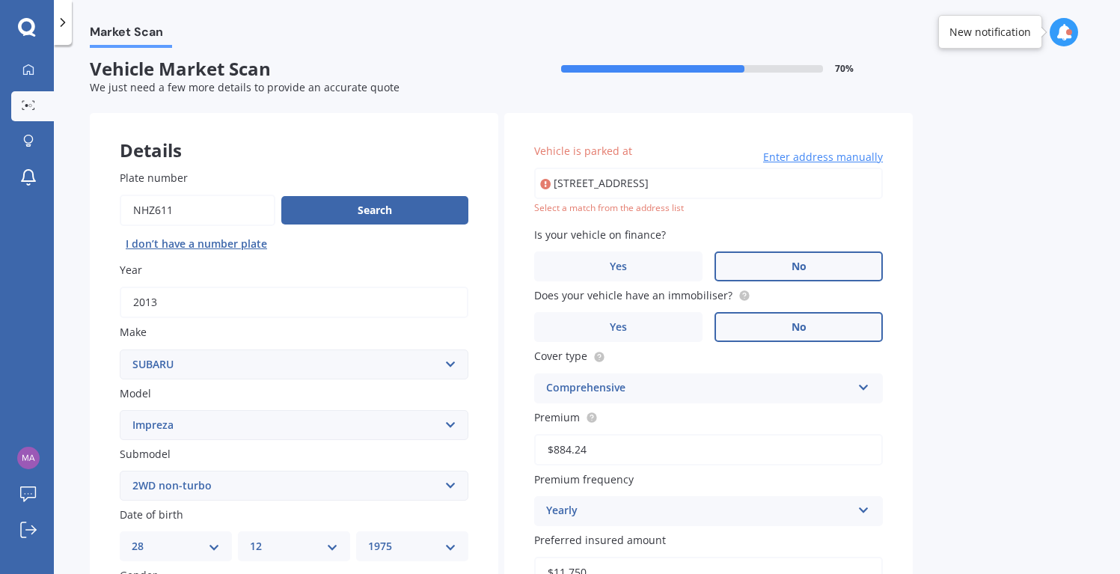
type input "12 Whites Way, Ellerslie, Auckland 1051"
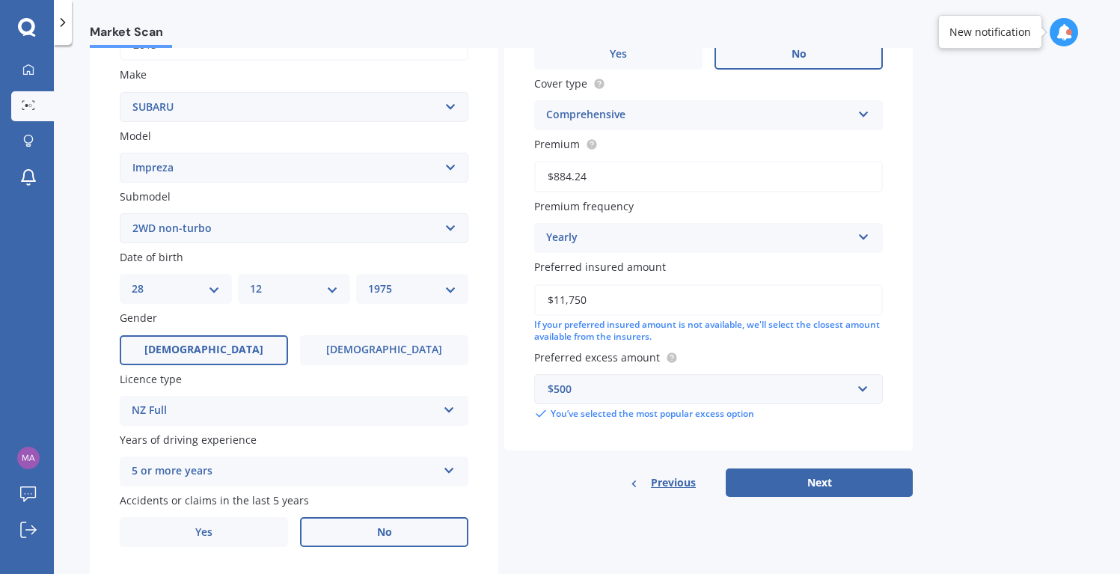
scroll to position [307, 0]
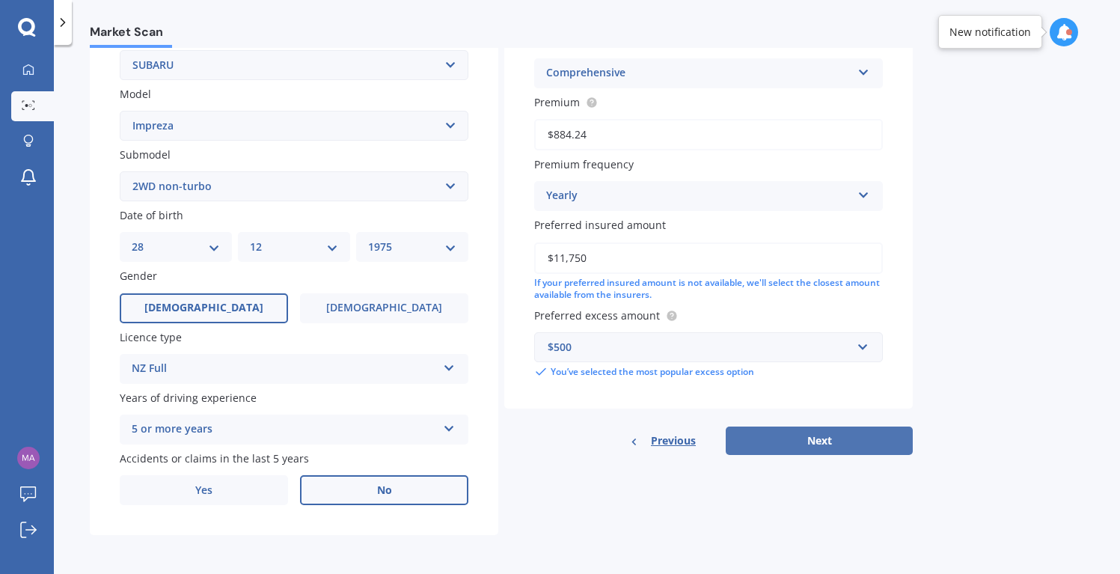
click at [817, 435] on button "Next" at bounding box center [818, 440] width 187 height 28
select select "28"
select select "12"
select select "1975"
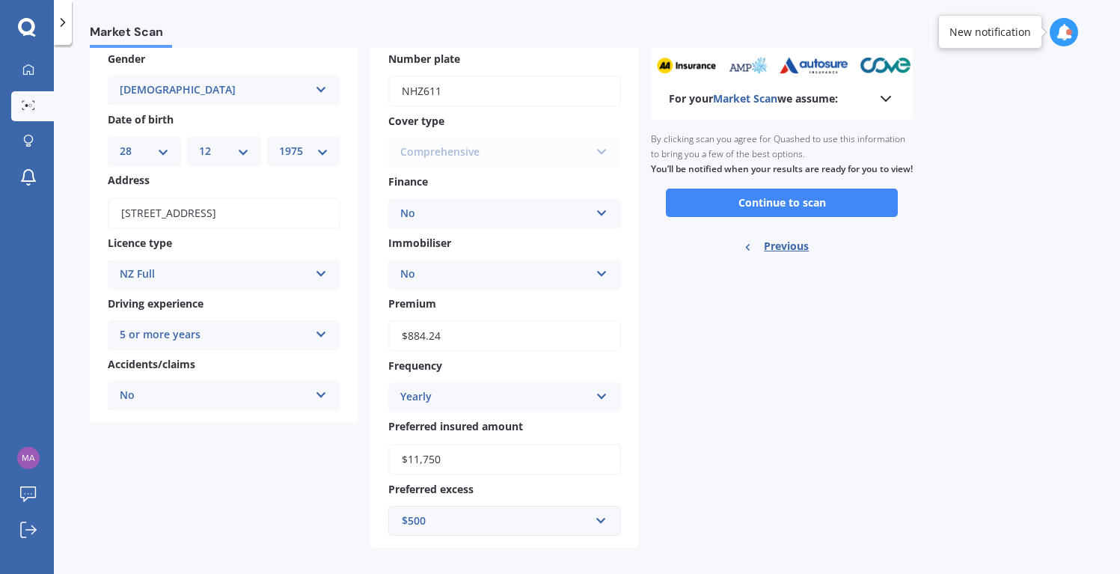
scroll to position [94, 0]
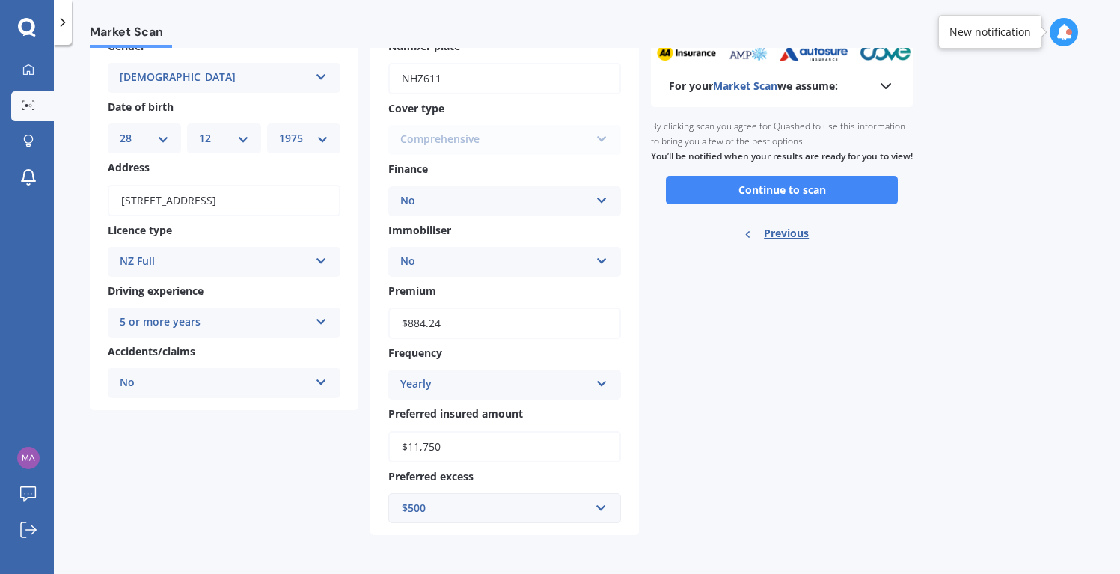
click at [442, 447] on input "$11,750" at bounding box center [504, 446] width 233 height 31
drag, startPoint x: 447, startPoint y: 448, endPoint x: 390, endPoint y: 441, distance: 57.2
click at [390, 441] on input "$11,750" at bounding box center [504, 446] width 233 height 31
click at [785, 197] on button "Continue to scan" at bounding box center [782, 190] width 232 height 28
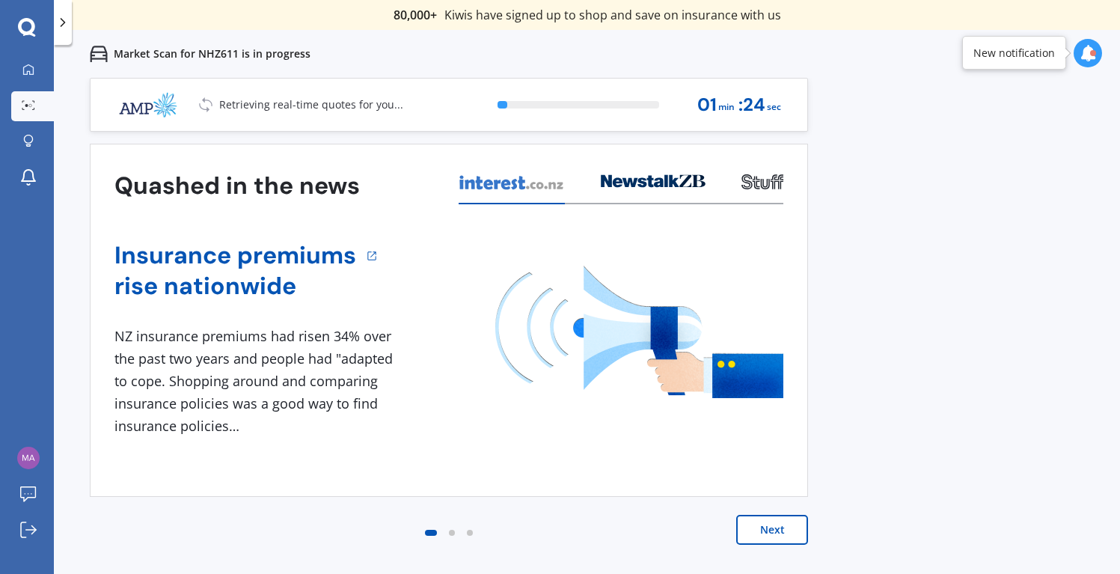
click at [761, 530] on button "Next" at bounding box center [772, 530] width 72 height 30
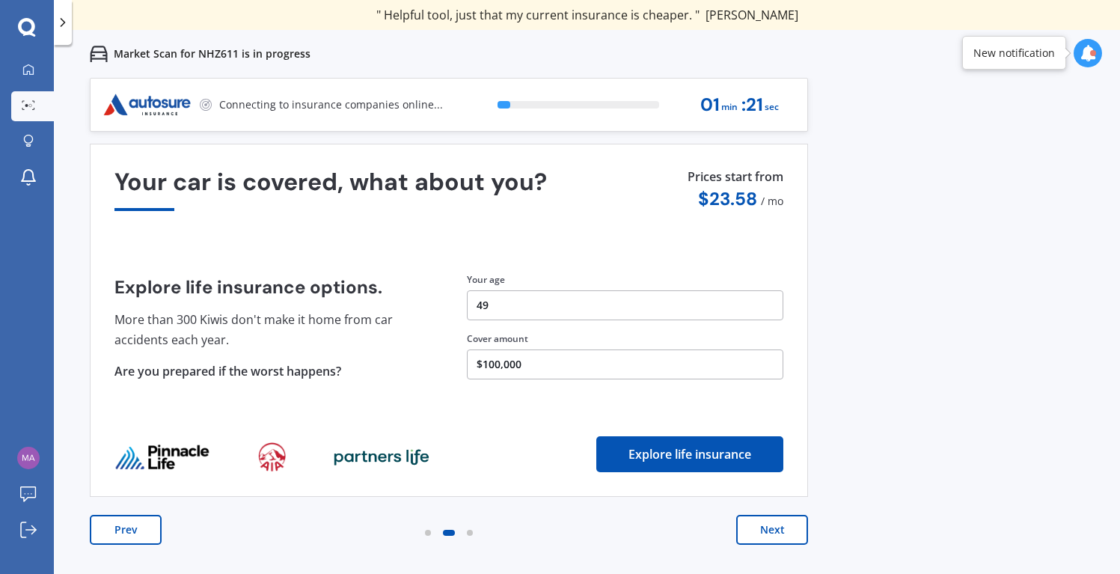
click at [761, 530] on button "Next" at bounding box center [772, 530] width 72 height 30
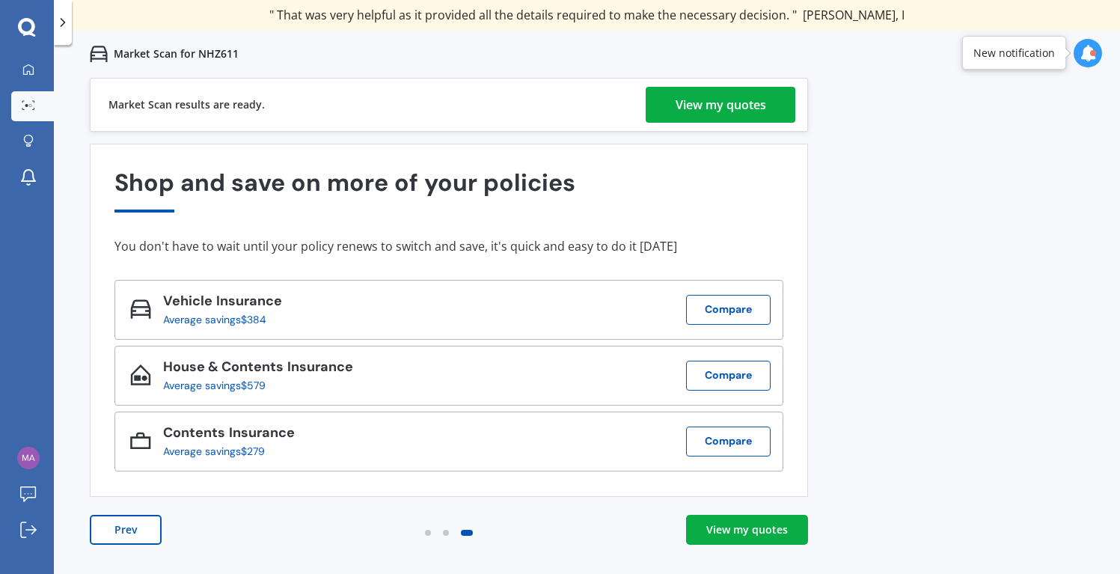
click at [742, 106] on div "View my quotes" at bounding box center [720, 105] width 90 height 36
